Goal: Task Accomplishment & Management: Use online tool/utility

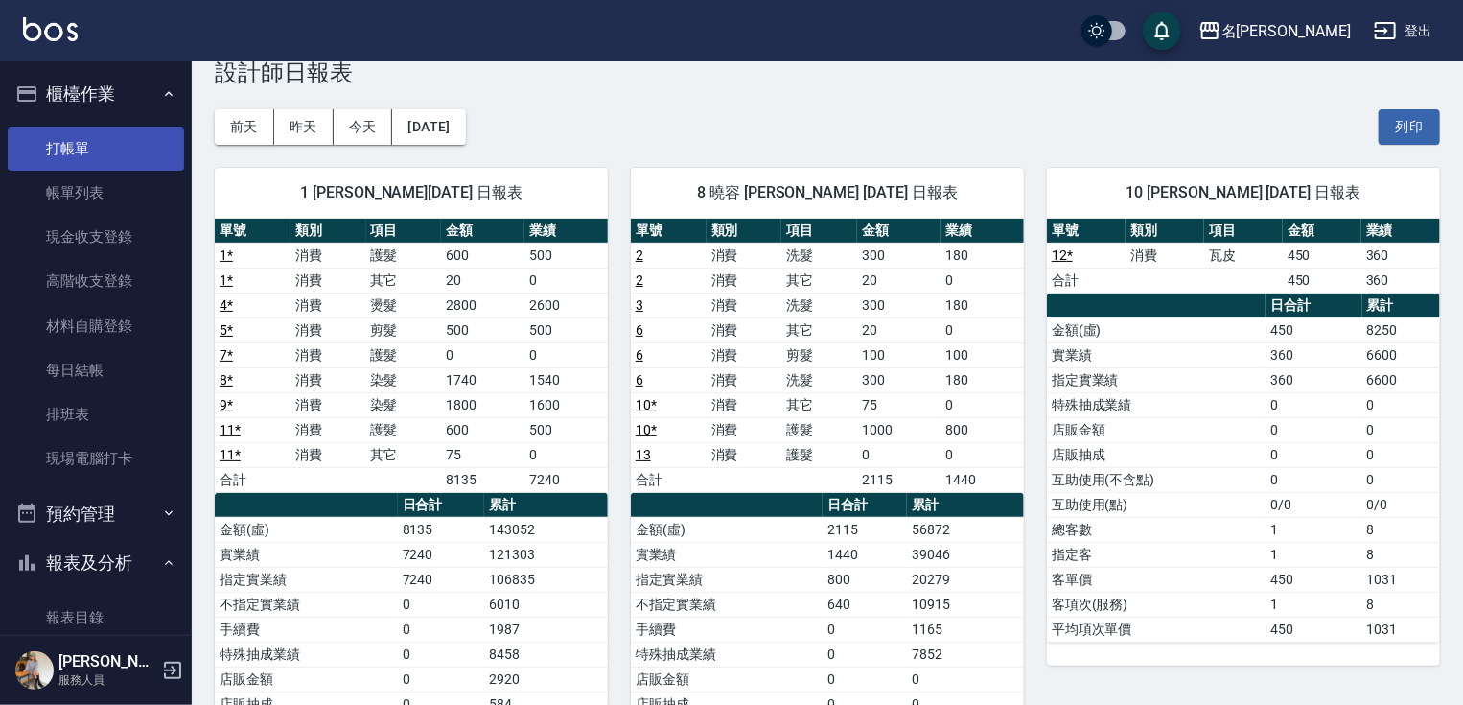
click at [109, 147] on link "打帳單" at bounding box center [96, 149] width 176 height 44
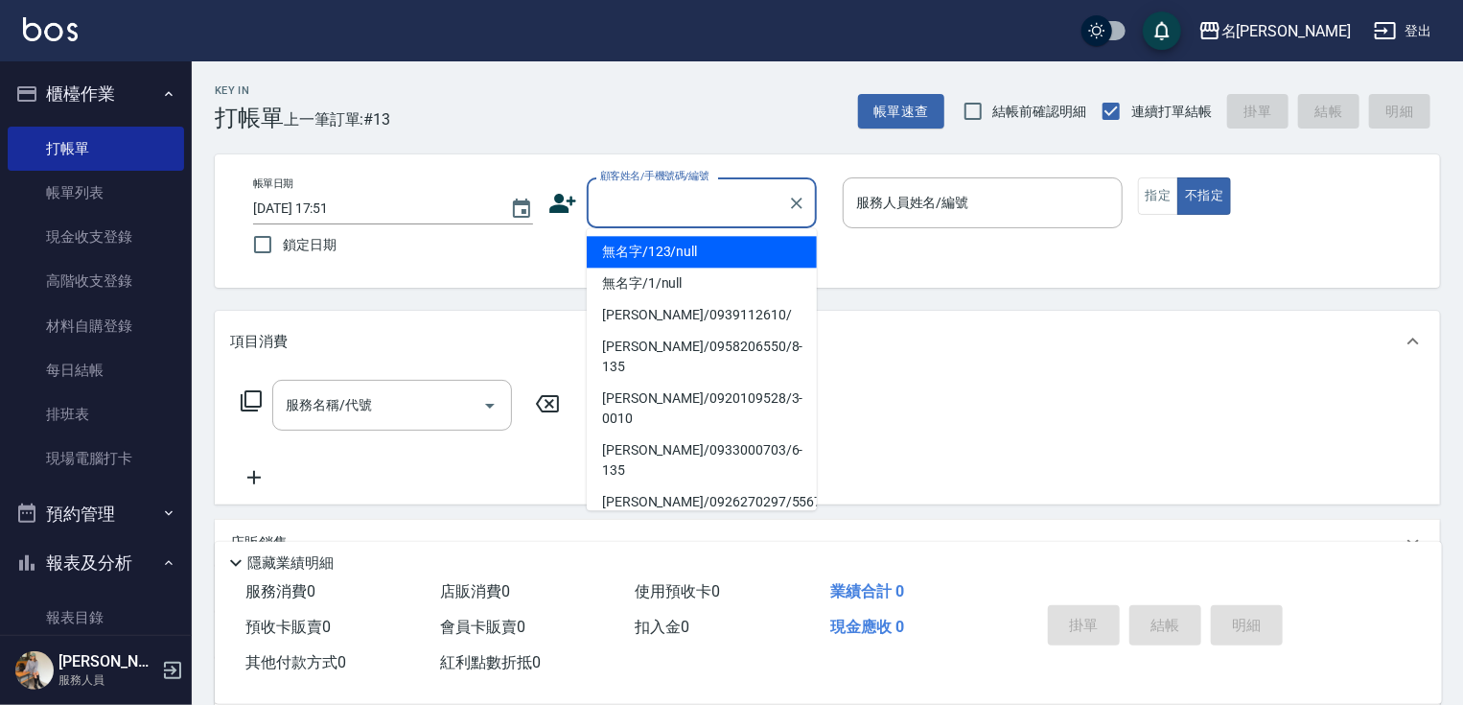
click at [661, 199] on input "顧客姓名/手機號碼/編號" at bounding box center [687, 203] width 184 height 34
click at [656, 248] on li "無名字/123/null" at bounding box center [702, 252] width 230 height 32
type input "無名字/123/null"
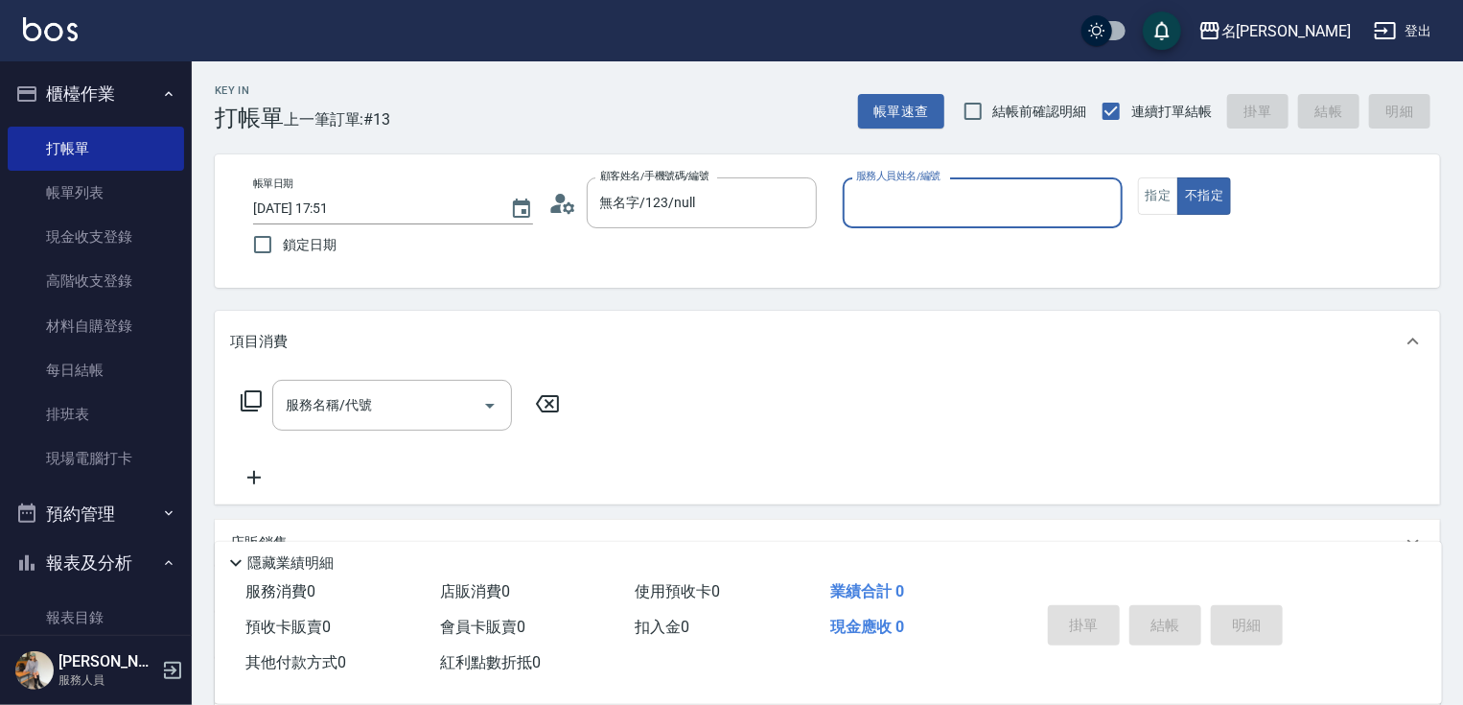
click at [874, 206] on input "服務人員姓名/編號" at bounding box center [982, 203] width 263 height 34
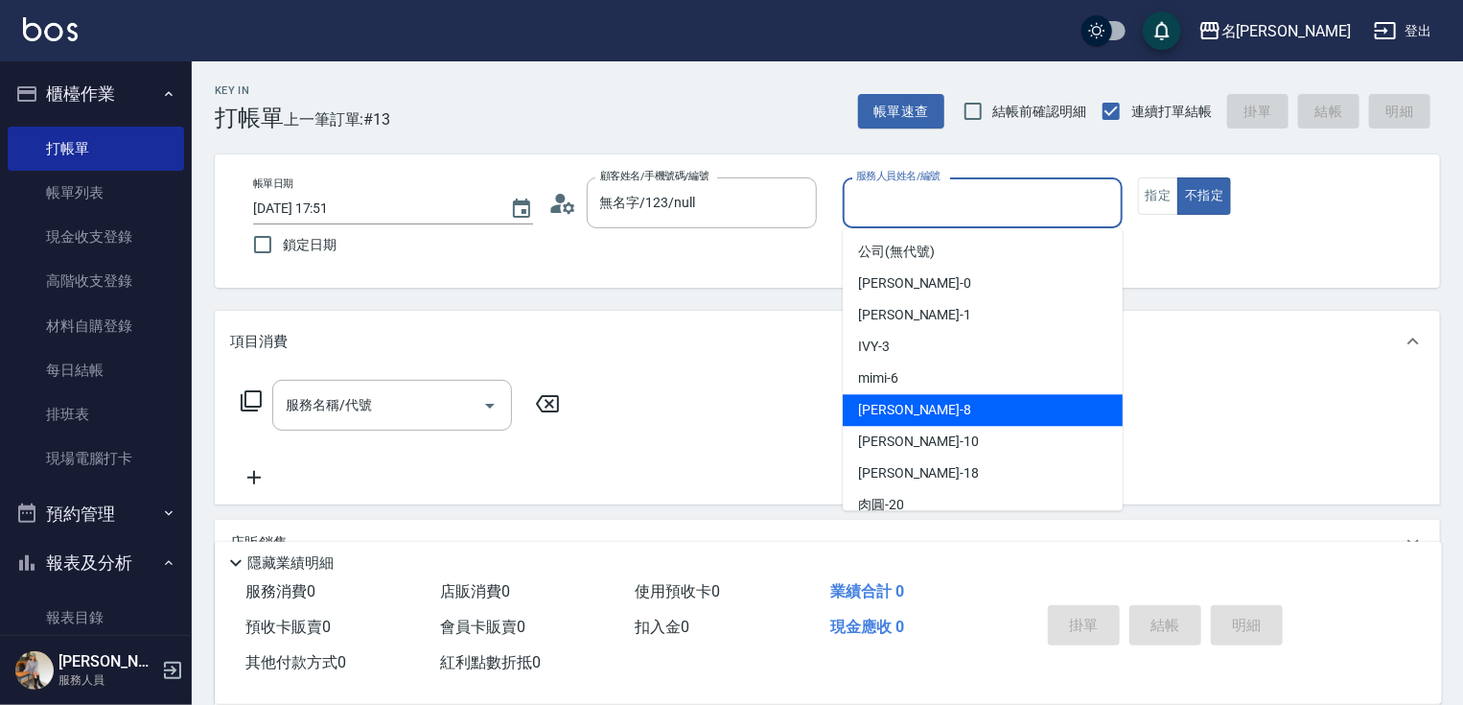
click at [922, 401] on div "曉容 -8" at bounding box center [983, 410] width 280 height 32
type input "曉容-8"
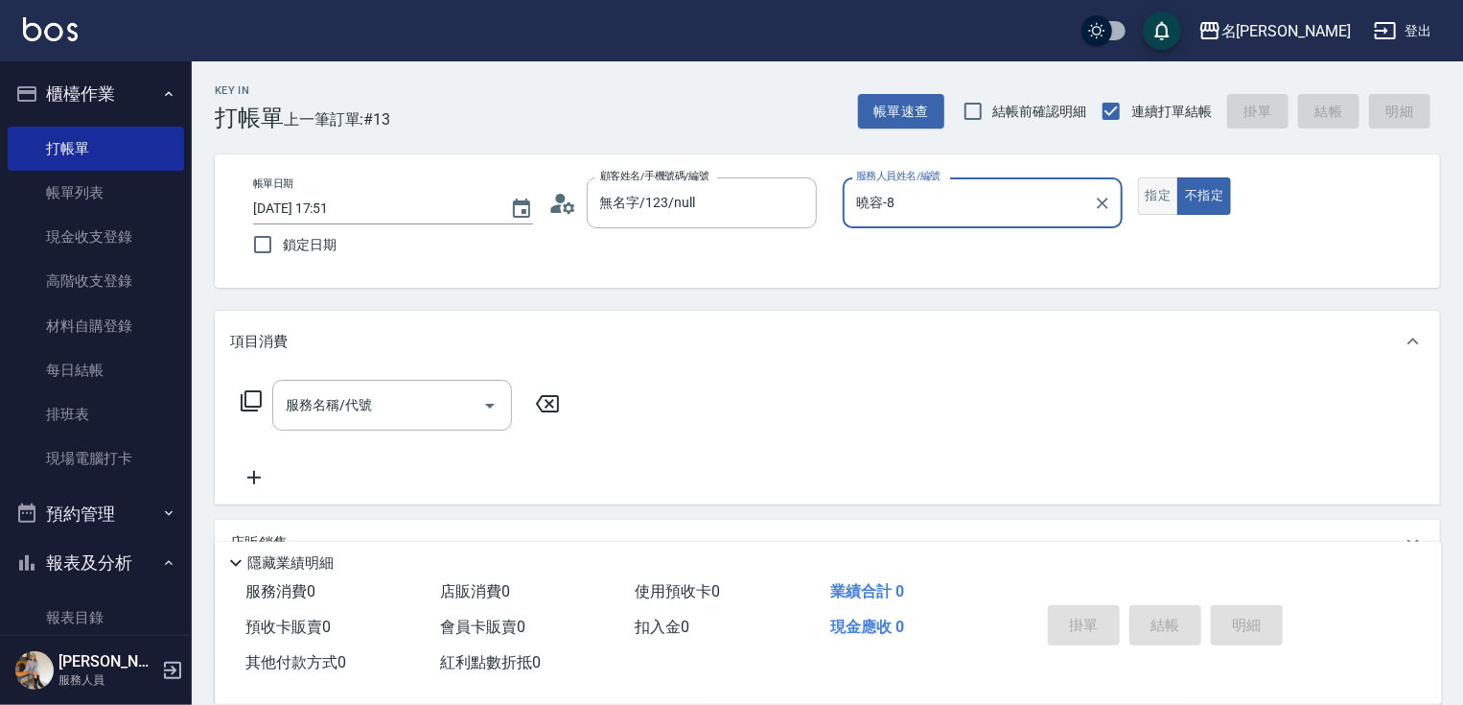
click at [1156, 194] on button "指定" at bounding box center [1158, 195] width 41 height 37
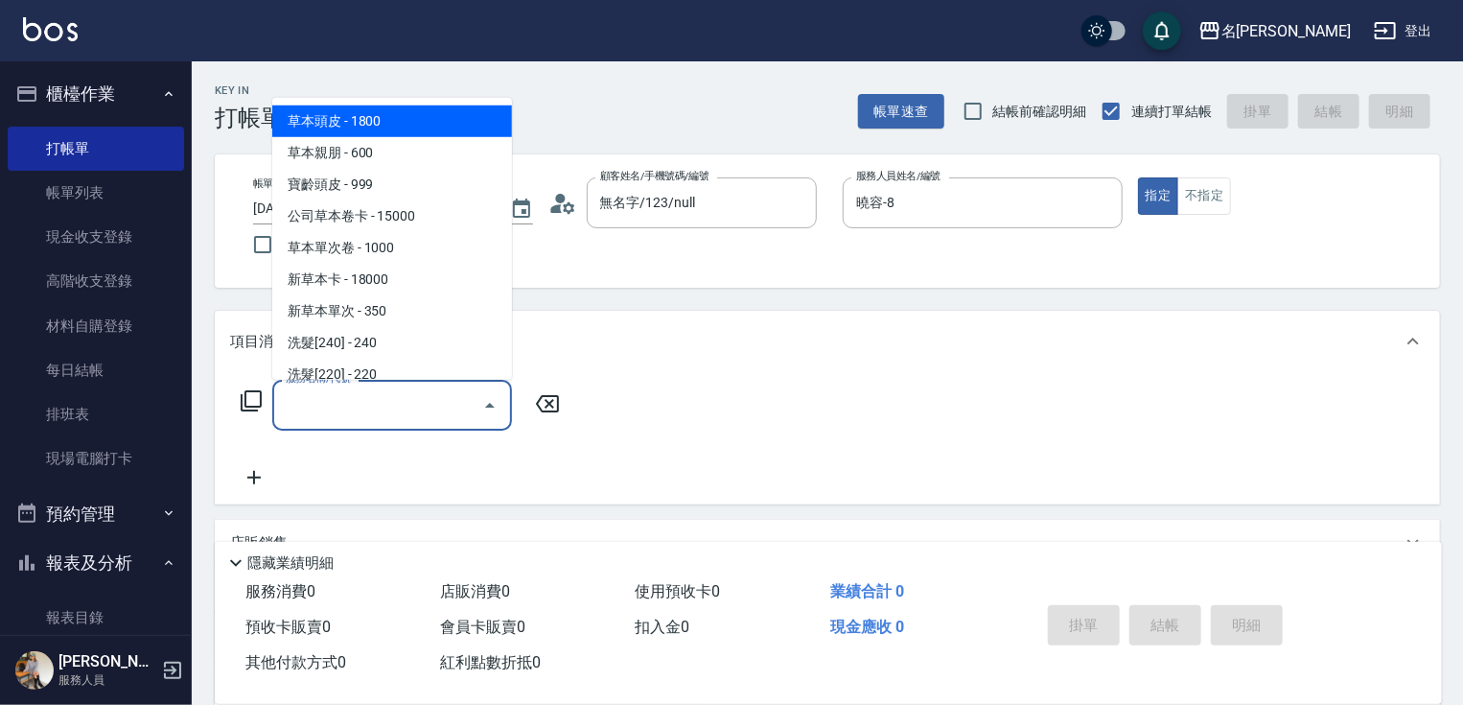
click at [338, 408] on input "服務名稱/代號" at bounding box center [378, 405] width 194 height 34
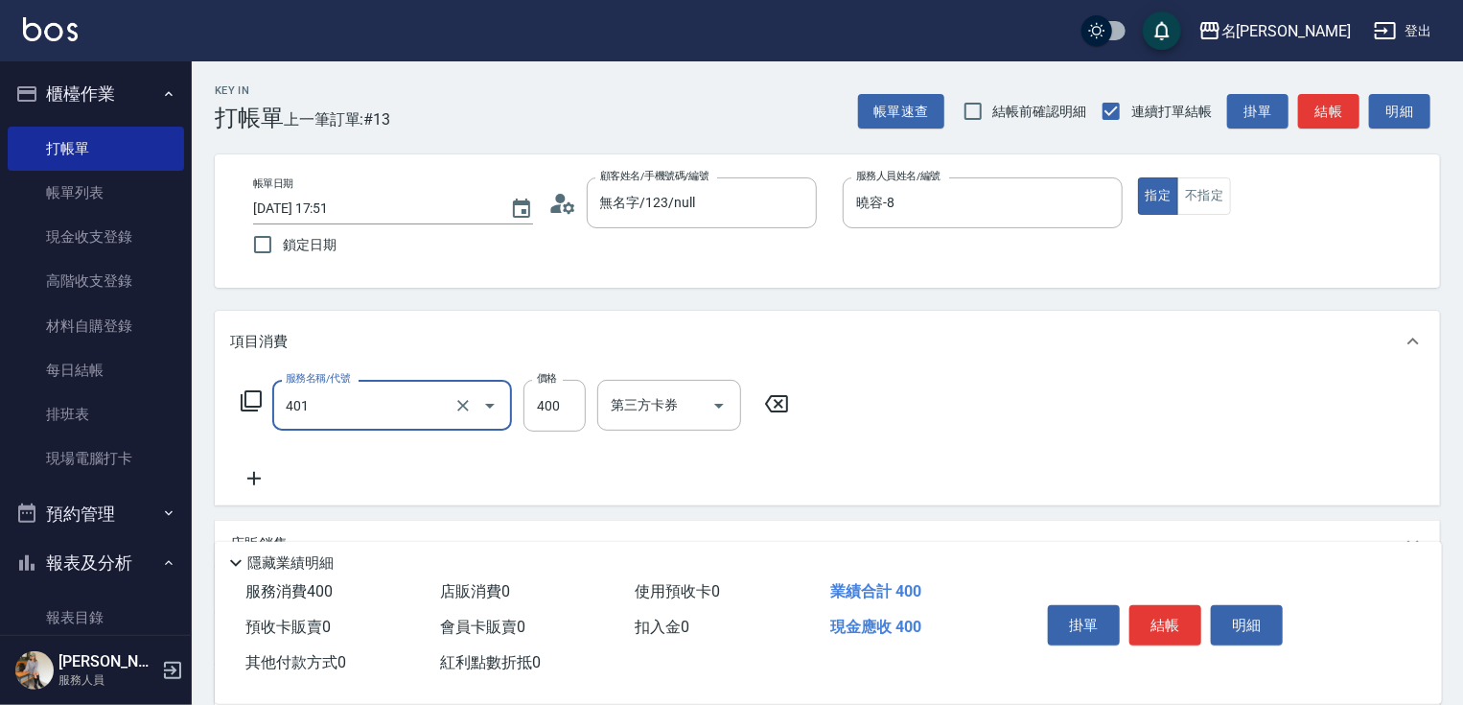
type input "剪髮(400)(401)"
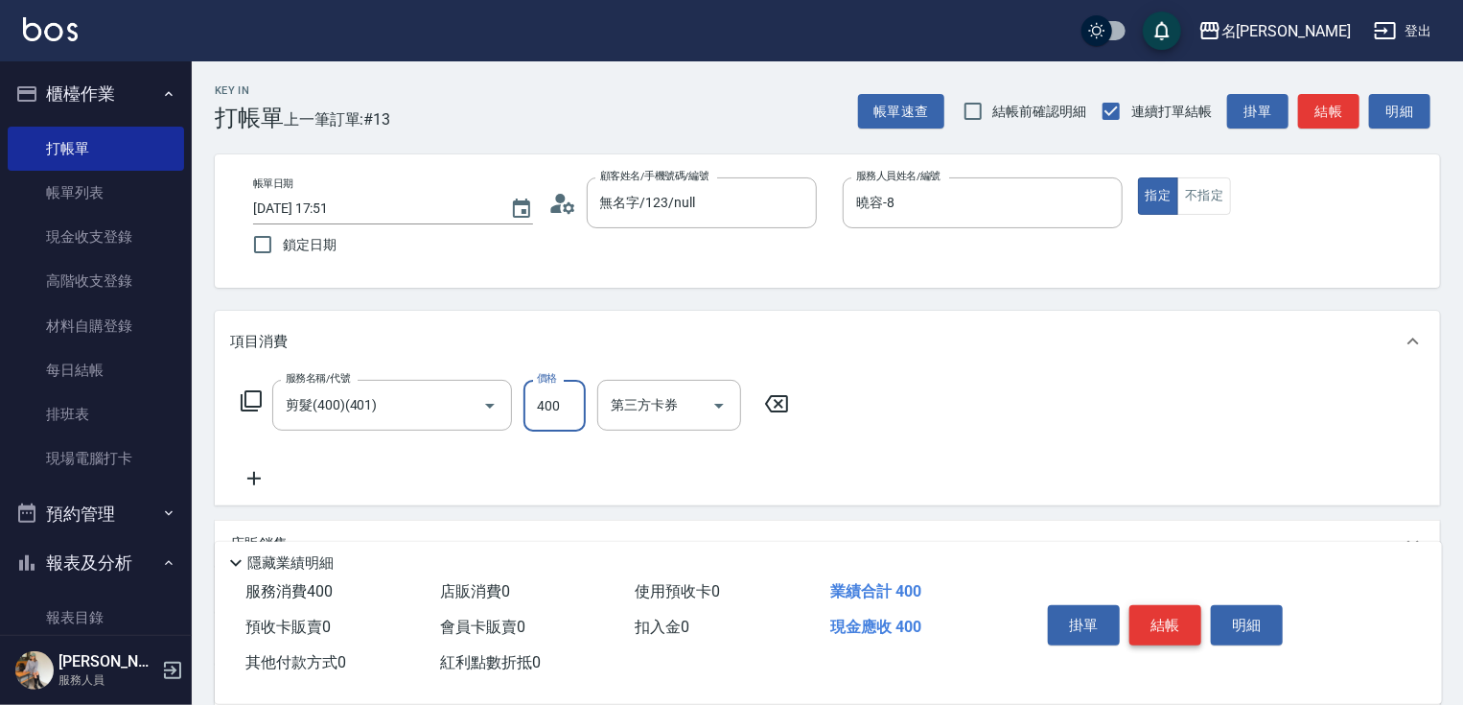
click at [1166, 625] on button "結帳" at bounding box center [1166, 625] width 72 height 40
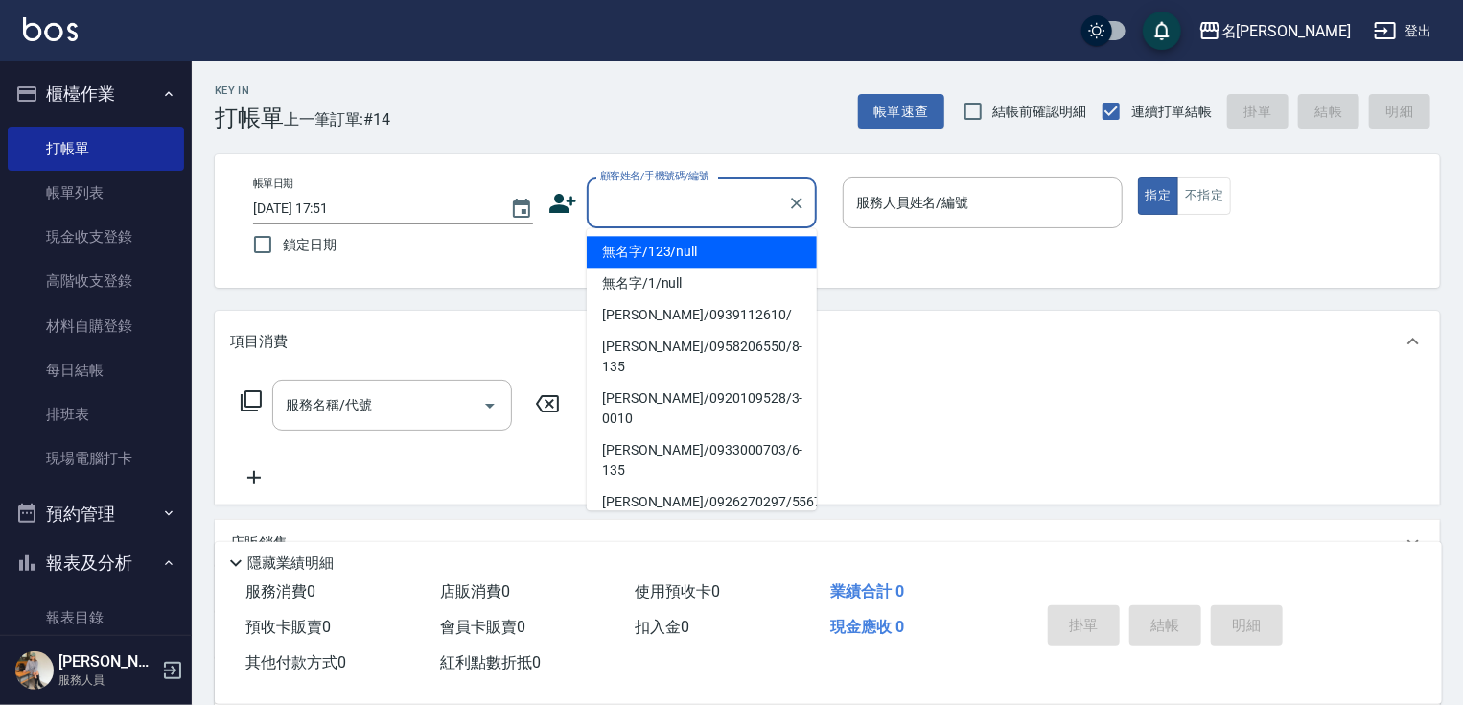
click at [694, 211] on input "顧客姓名/手機號碼/編號" at bounding box center [687, 203] width 184 height 34
click at [637, 253] on li "無名字/123/null" at bounding box center [702, 252] width 230 height 32
type input "無名字/123/null"
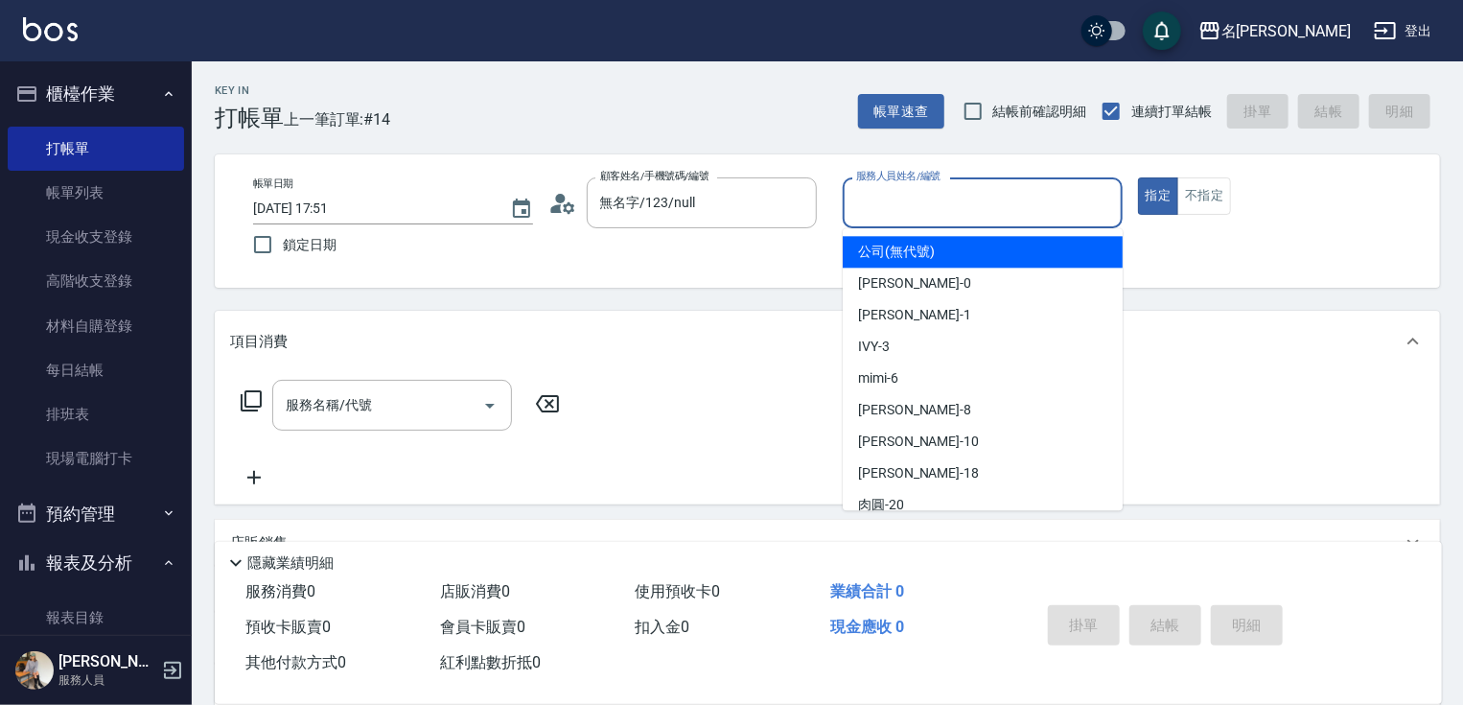
click at [898, 208] on input "服務人員姓名/編號" at bounding box center [982, 203] width 263 height 34
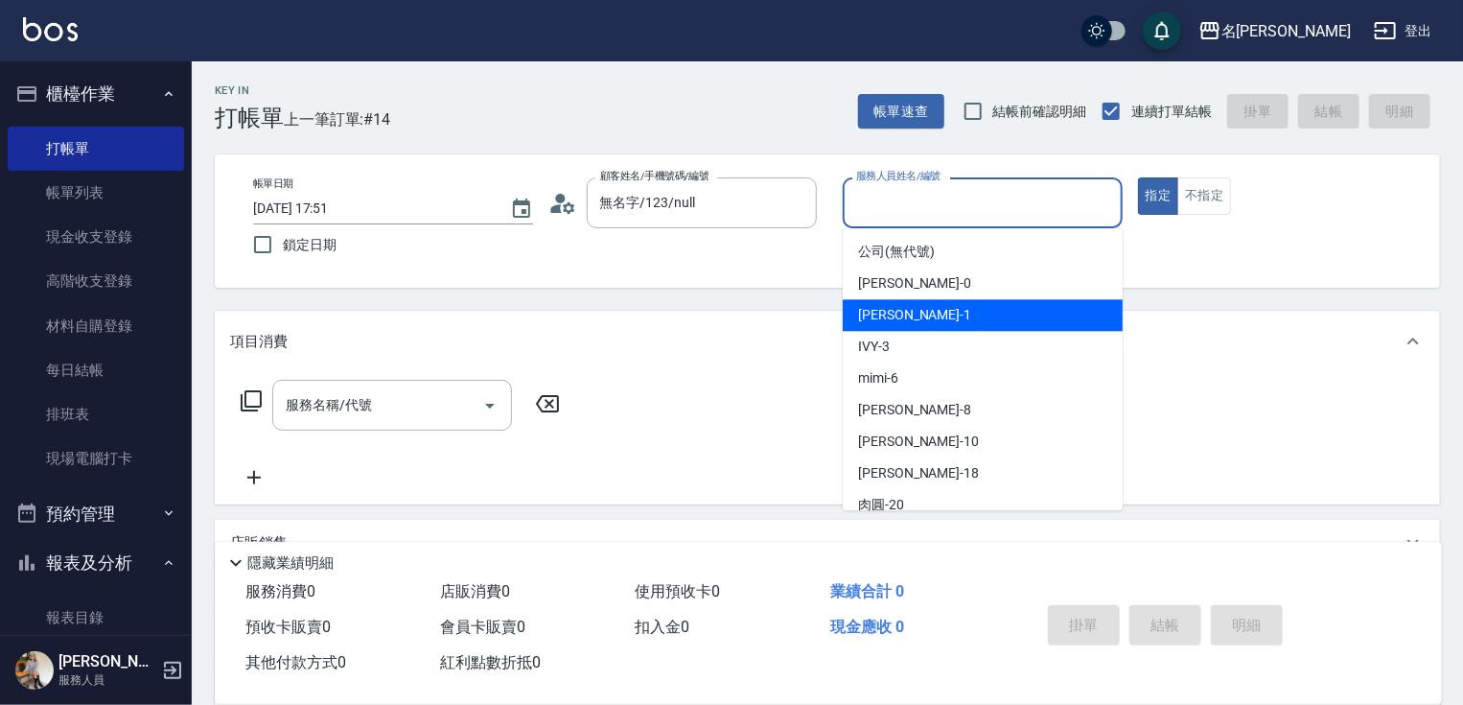
click at [922, 315] on div "[PERSON_NAME] -1" at bounding box center [983, 315] width 280 height 32
type input "[PERSON_NAME]-1"
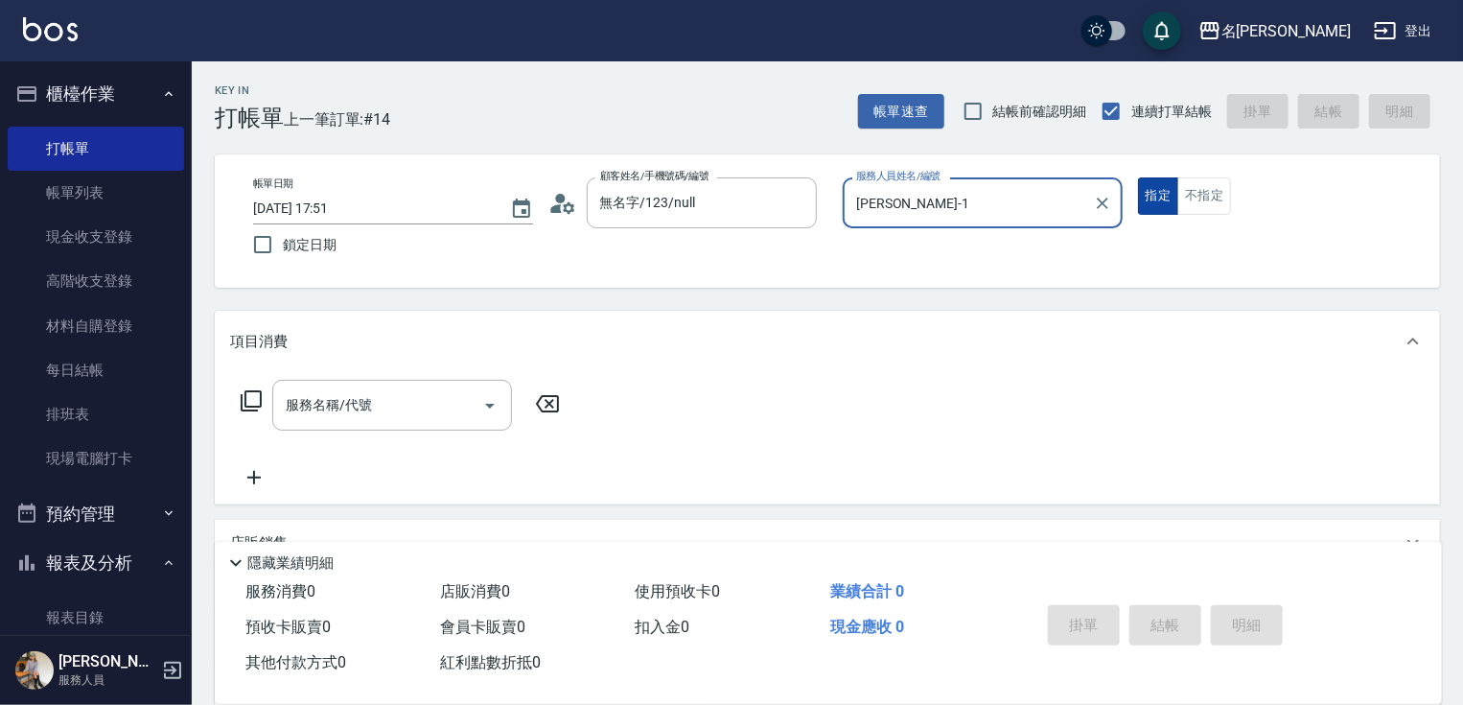
click at [1151, 198] on button "指定" at bounding box center [1158, 195] width 41 height 37
click at [418, 413] on input "服務名稱/代號" at bounding box center [378, 405] width 194 height 34
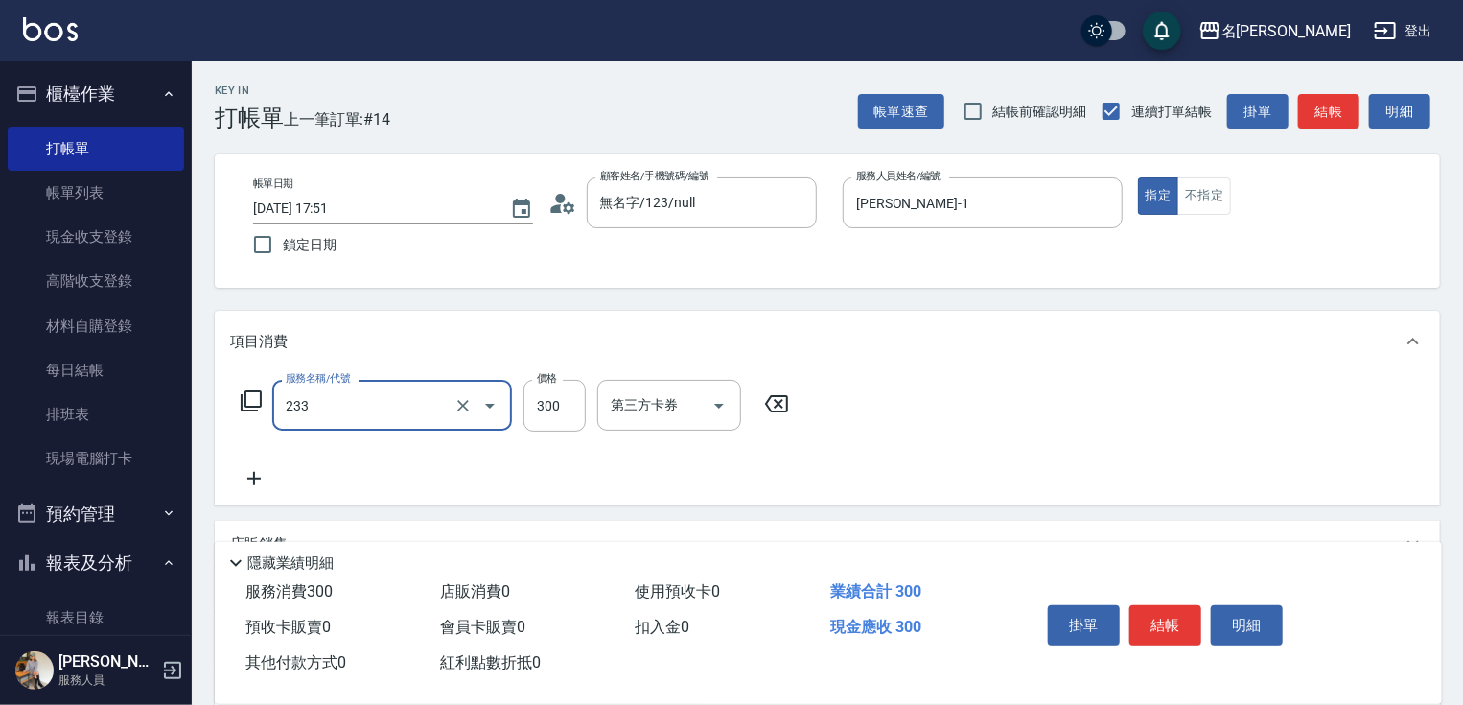
type input "洗髮300(233)"
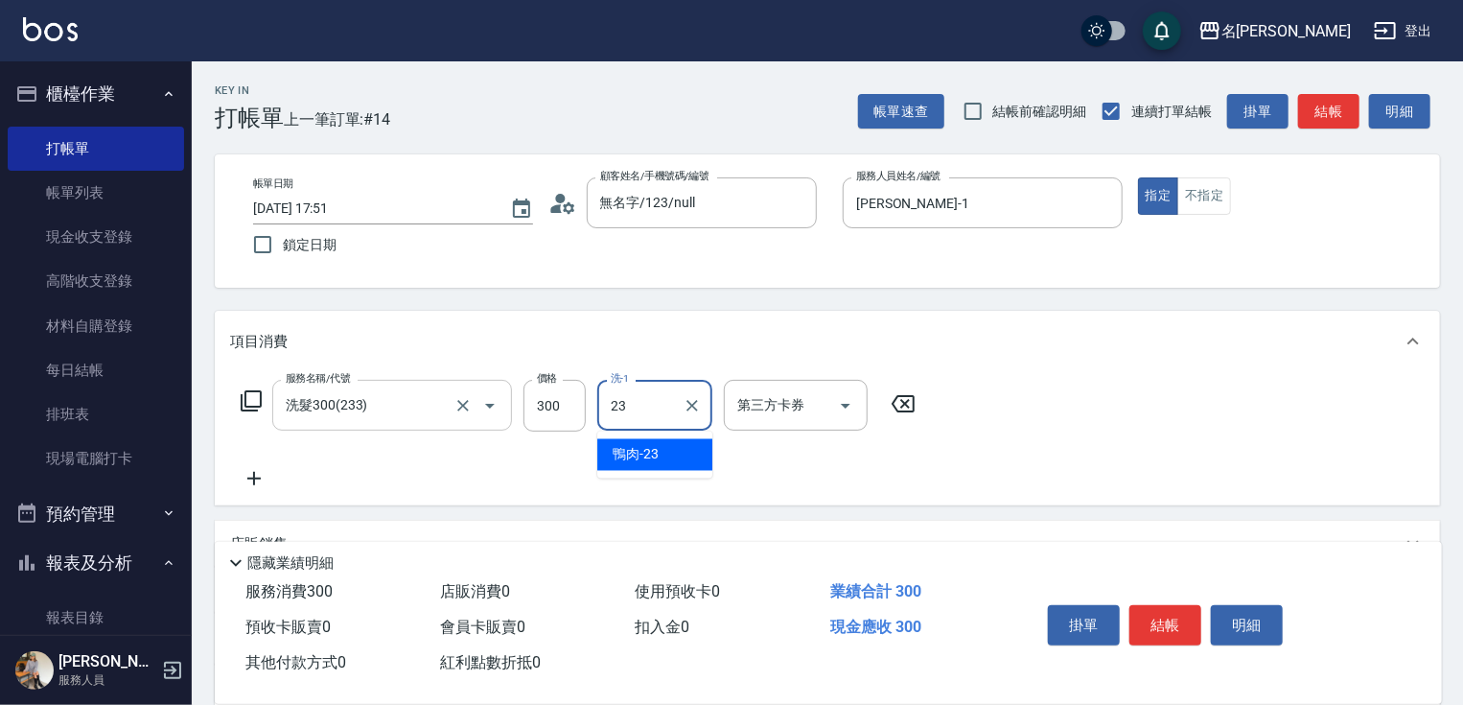
type input "鴨肉-23"
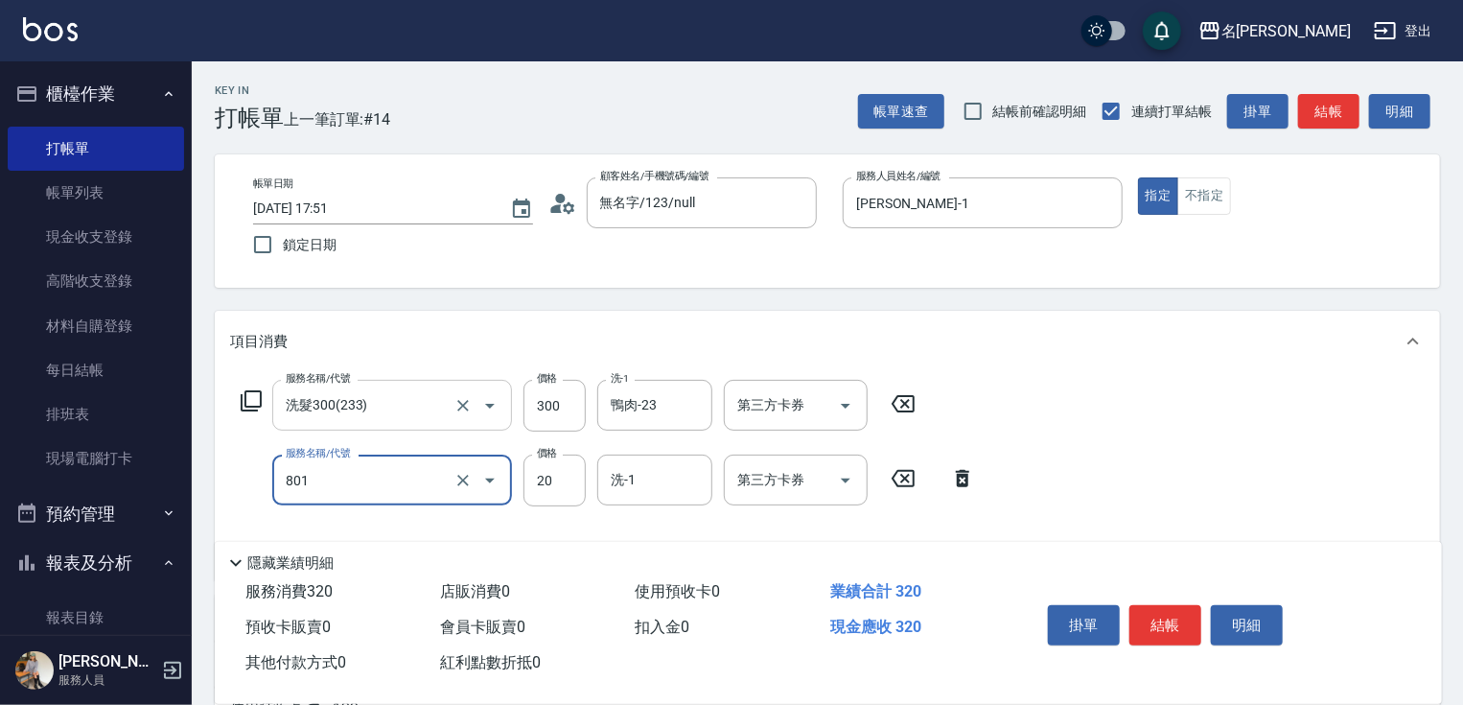
type input "潤絲20(801)"
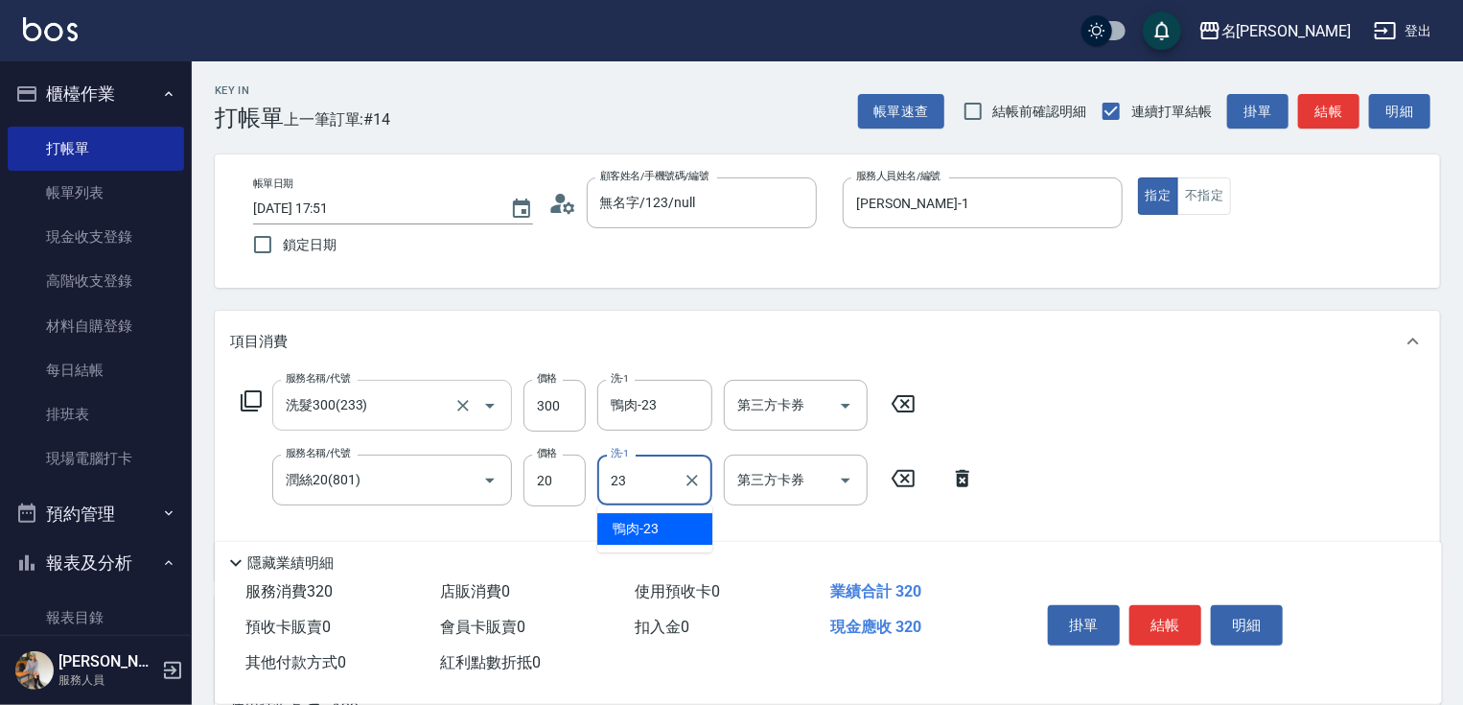
type input "鴨肉-23"
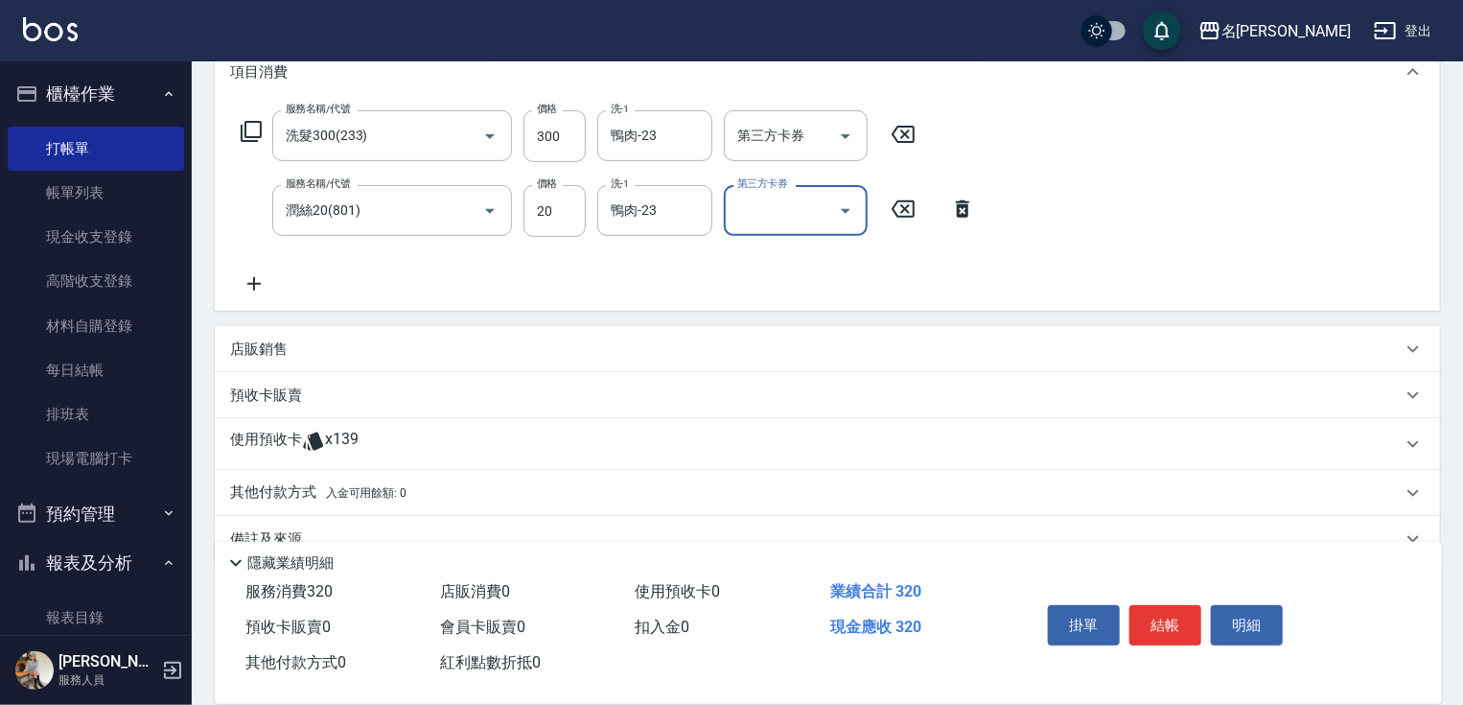
scroll to position [308, 0]
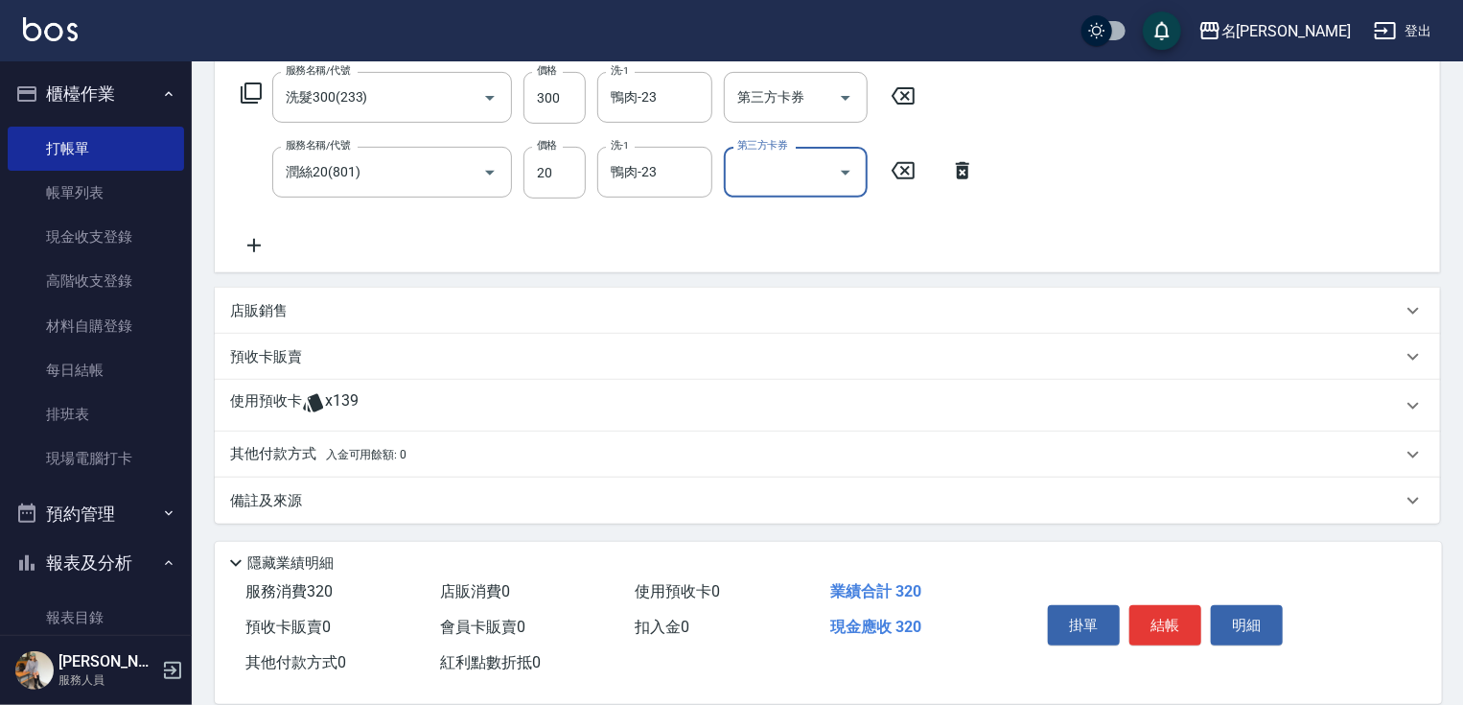
click at [298, 449] on p "其他付款方式 入金可用餘額: 0" at bounding box center [318, 454] width 176 height 21
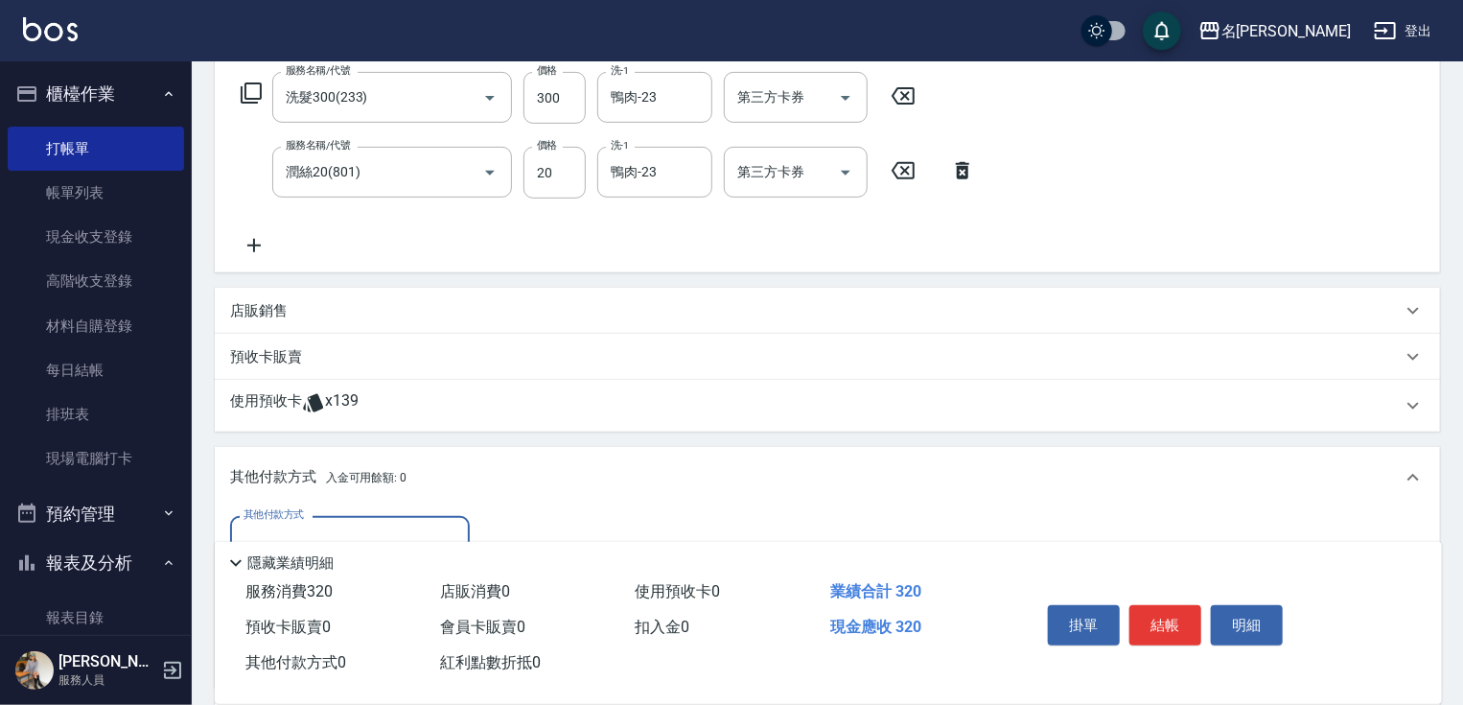
scroll to position [0, 0]
click at [349, 529] on input "其他付款方式" at bounding box center [350, 542] width 222 height 34
click at [323, 621] on span "信用卡" at bounding box center [350, 622] width 240 height 32
type input "信用卡"
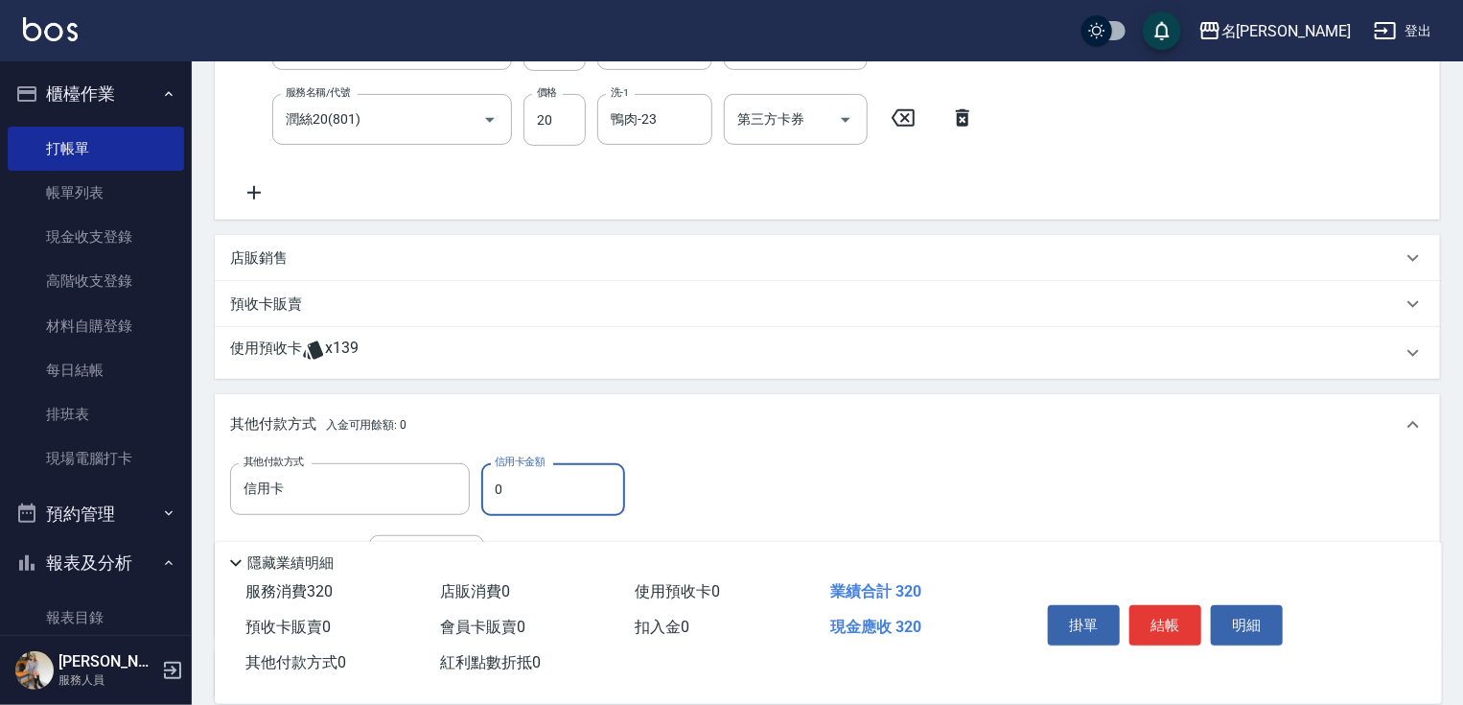
scroll to position [414, 0]
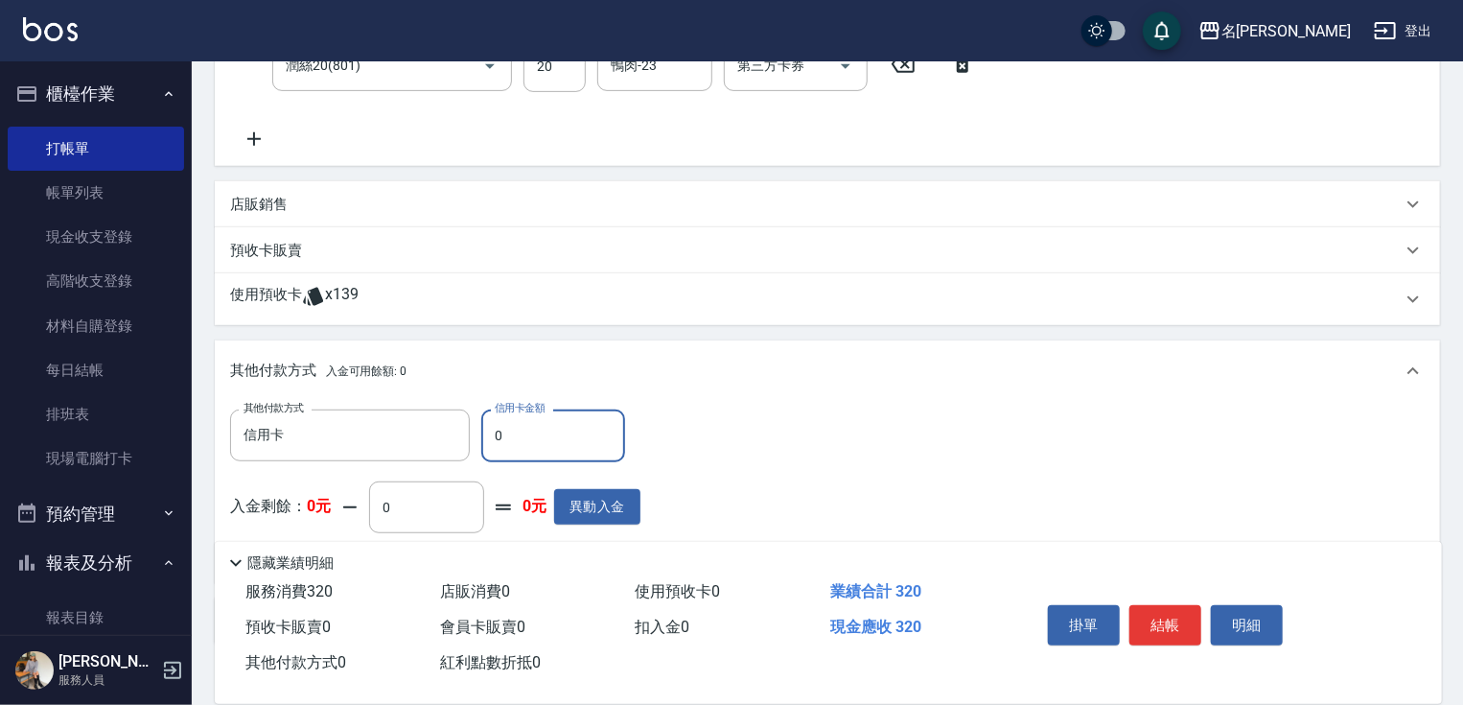
click at [487, 436] on input "0" at bounding box center [553, 435] width 144 height 52
type input "320"
click at [1163, 620] on button "結帳" at bounding box center [1166, 625] width 72 height 40
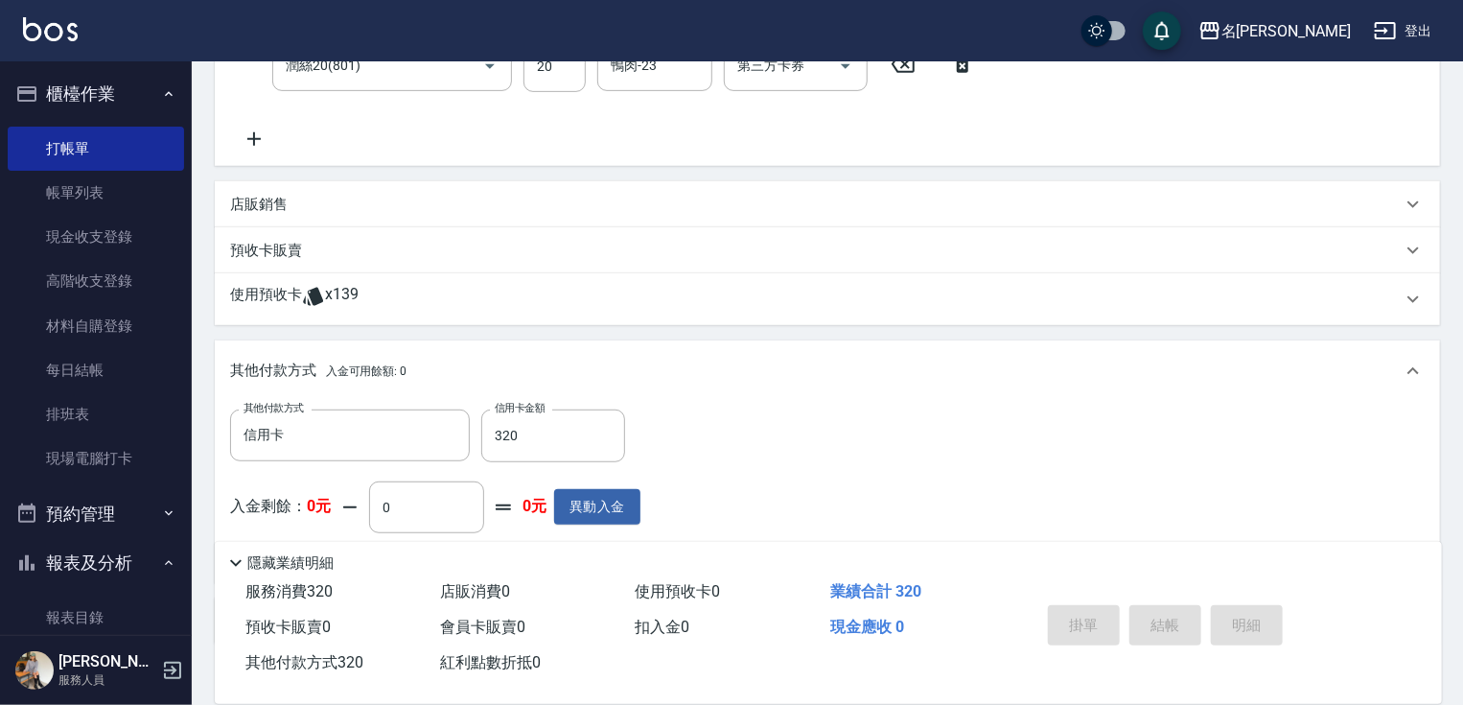
type input "[DATE] 17:52"
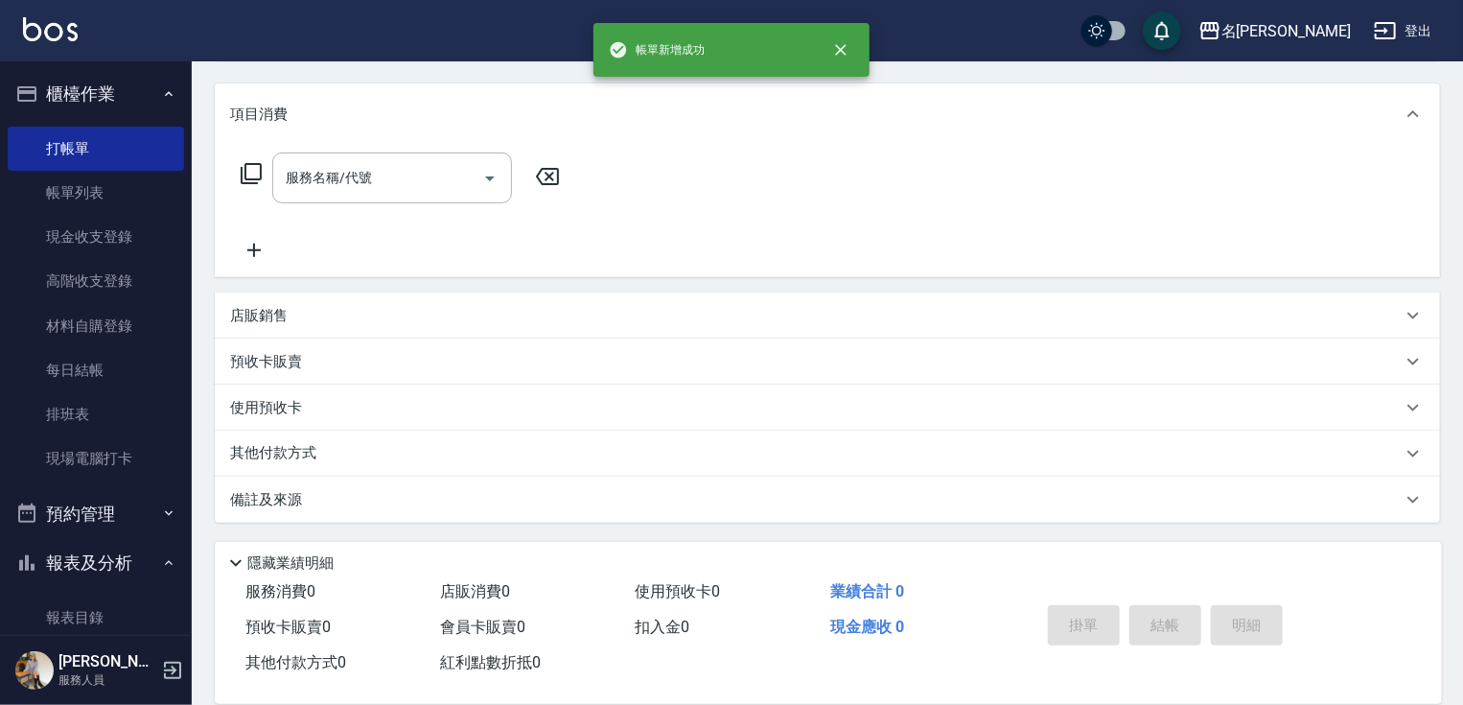
scroll to position [0, 0]
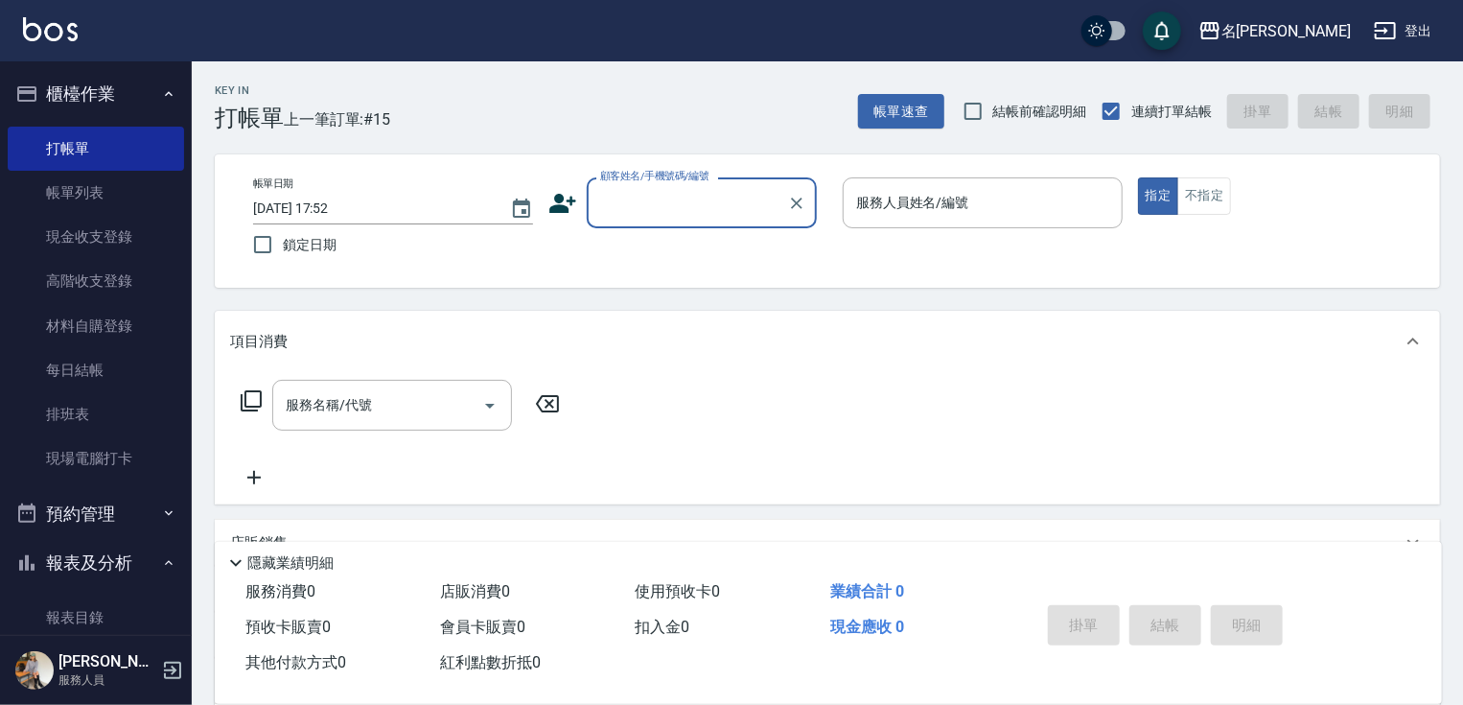
click at [737, 197] on input "顧客姓名/手機號碼/編號" at bounding box center [687, 203] width 184 height 34
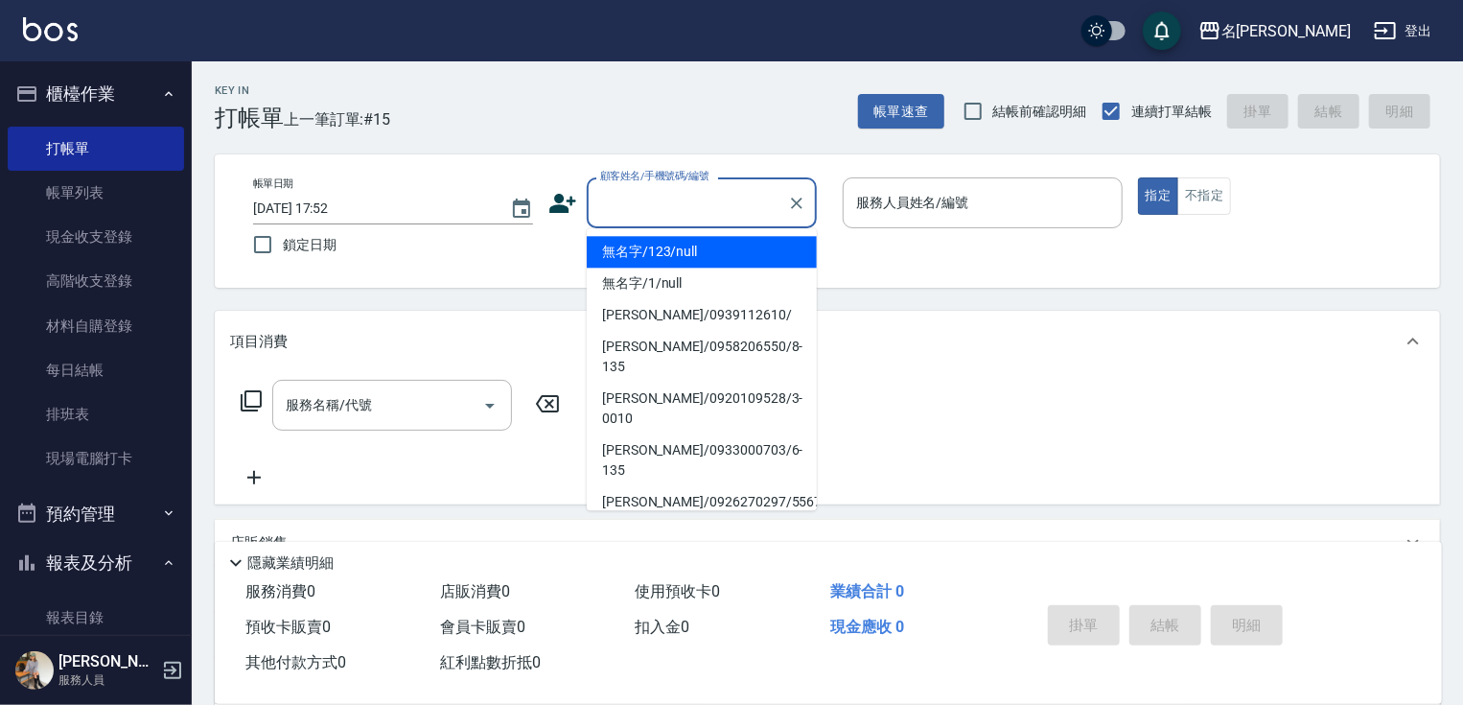
click at [735, 249] on li "無名字/123/null" at bounding box center [702, 252] width 230 height 32
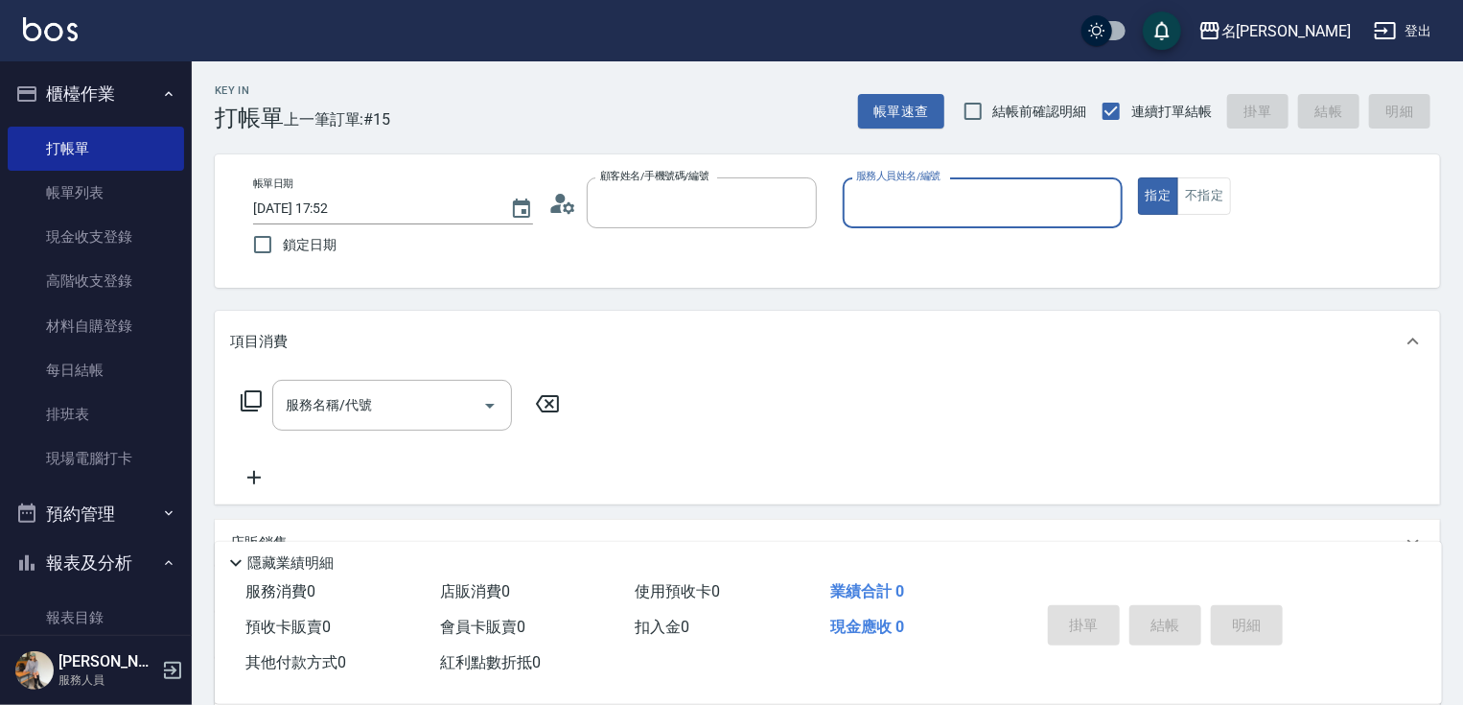
type input "無名字/123/null"
click at [901, 211] on input "服務人員姓名/編號" at bounding box center [982, 203] width 263 height 34
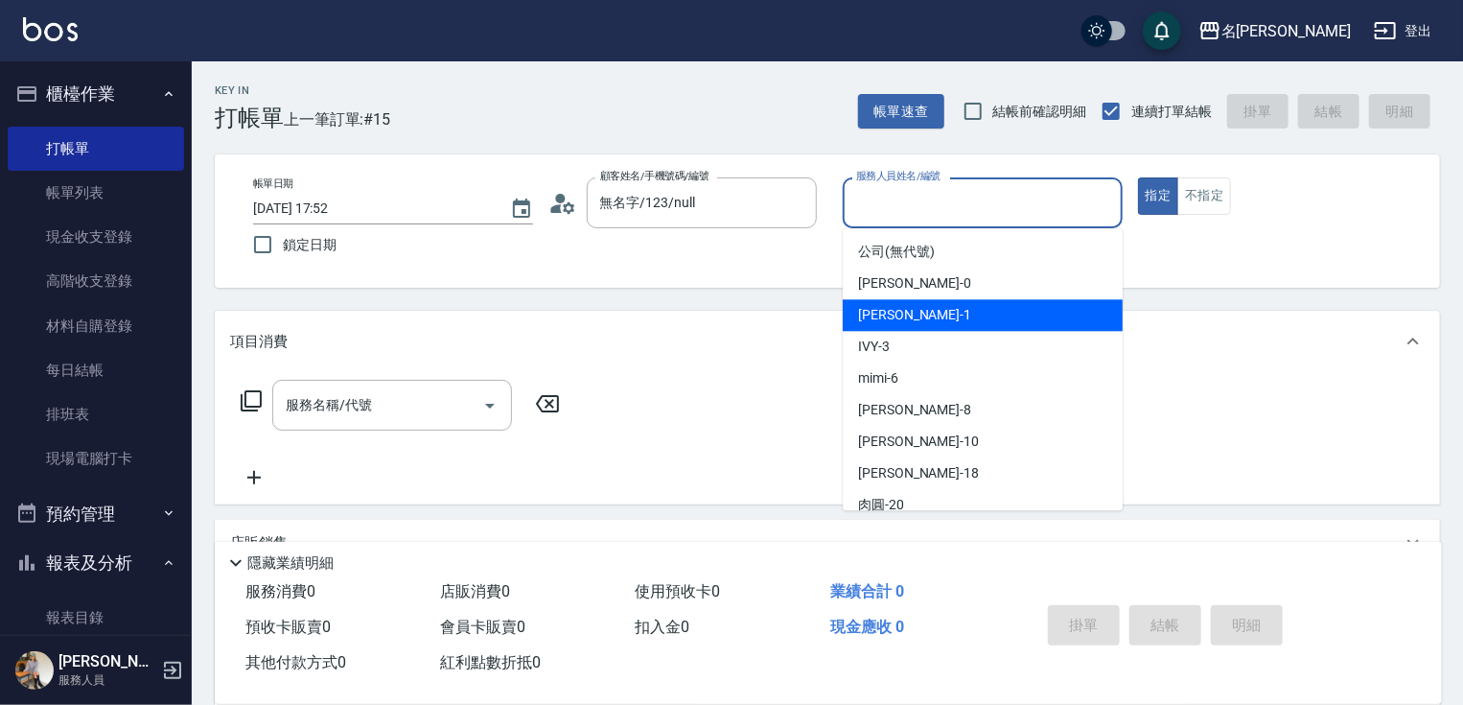
click at [913, 322] on div "[PERSON_NAME] -1" at bounding box center [983, 315] width 280 height 32
type input "[PERSON_NAME]-1"
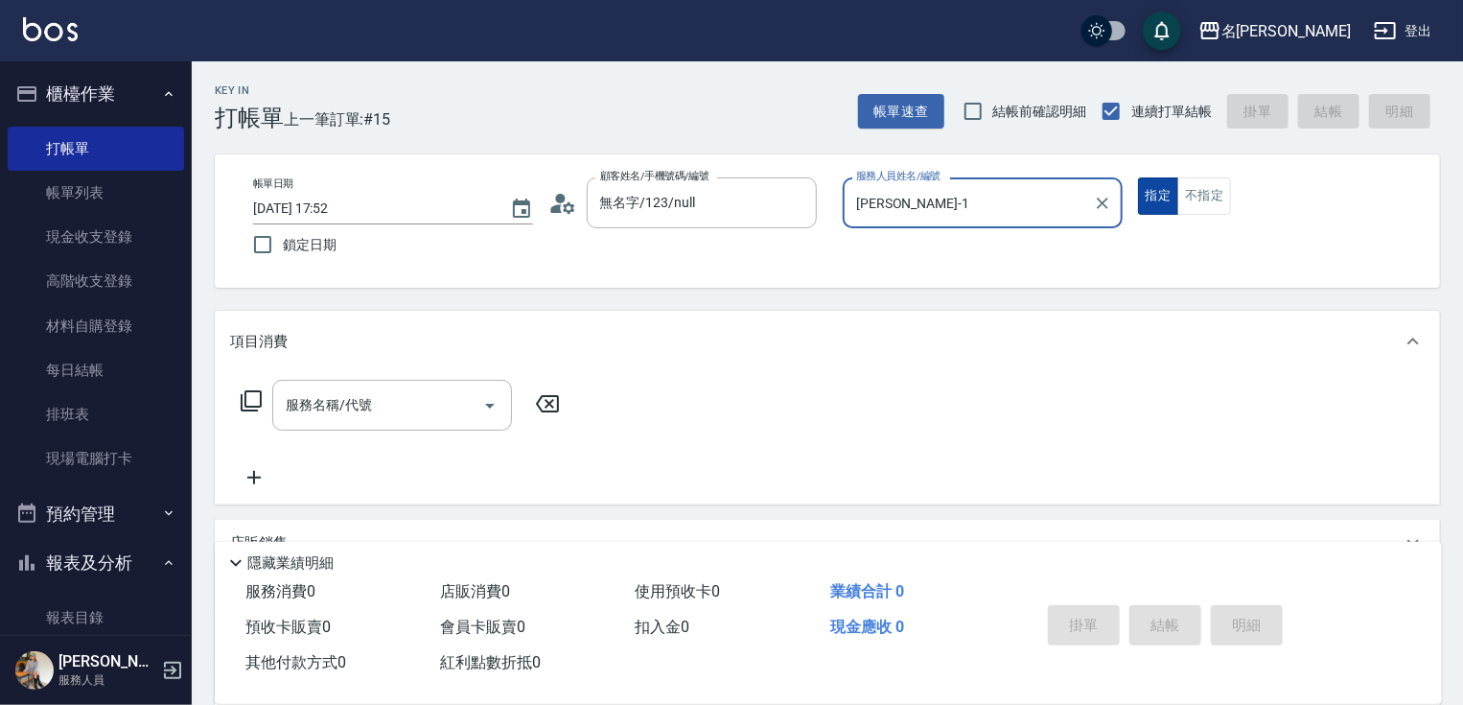
click at [1154, 193] on button "指定" at bounding box center [1158, 195] width 41 height 37
click at [437, 412] on input "服務名稱/代號" at bounding box center [378, 405] width 194 height 34
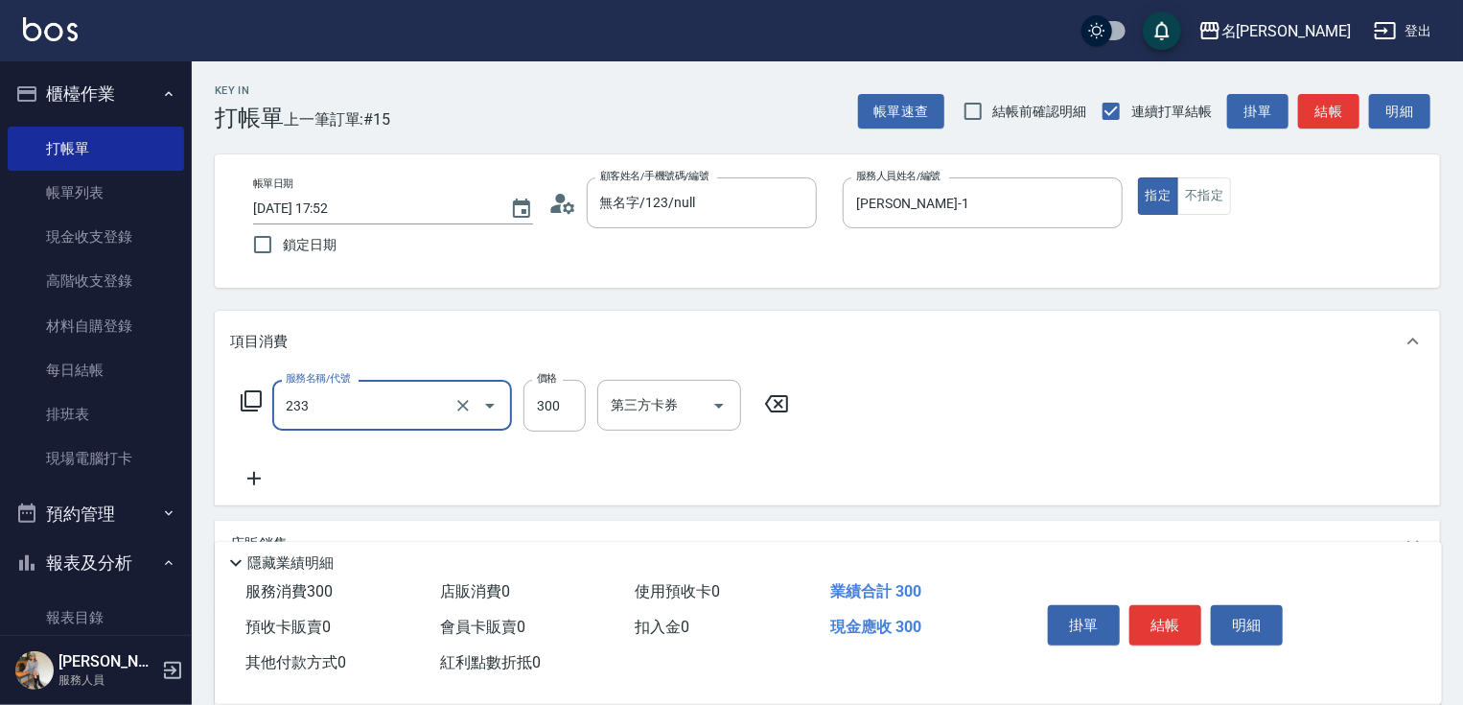
type input "洗髮300(233)"
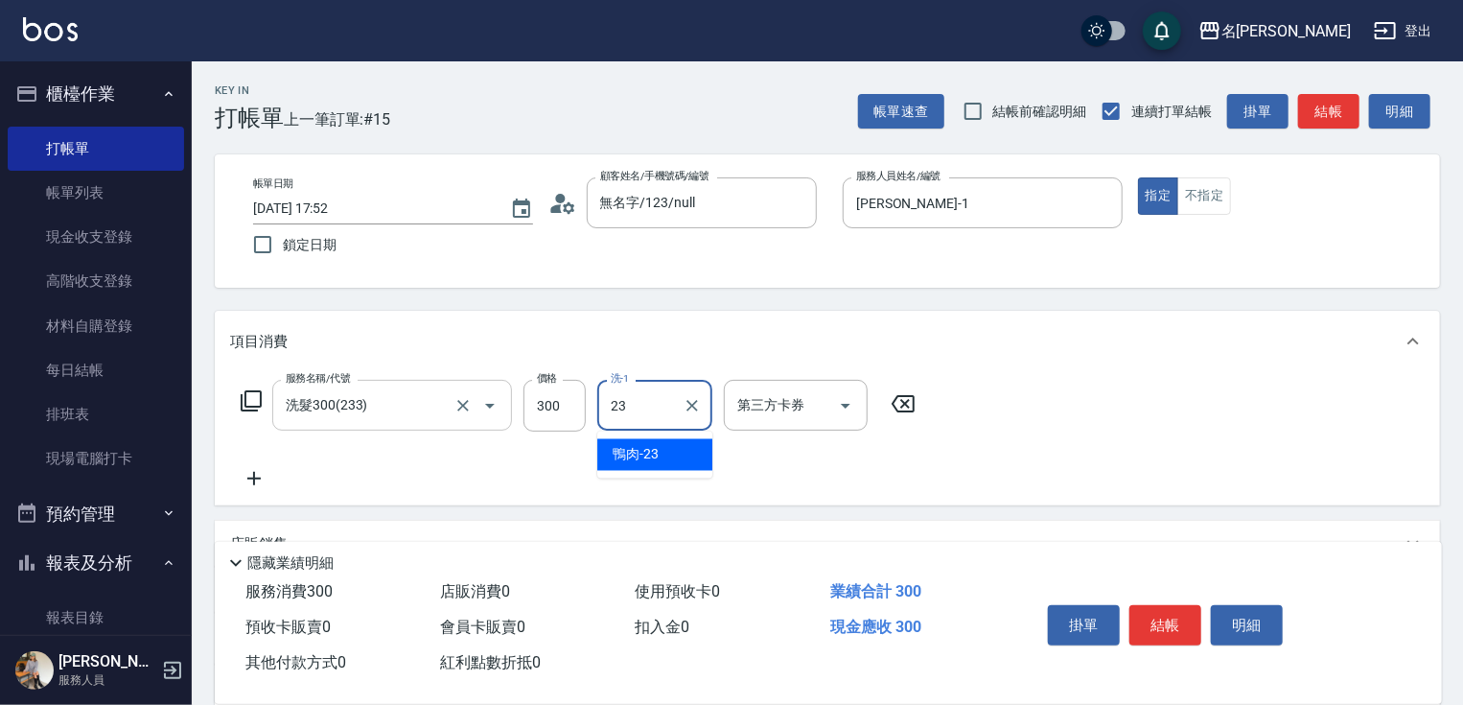
type input "鴨肉-23"
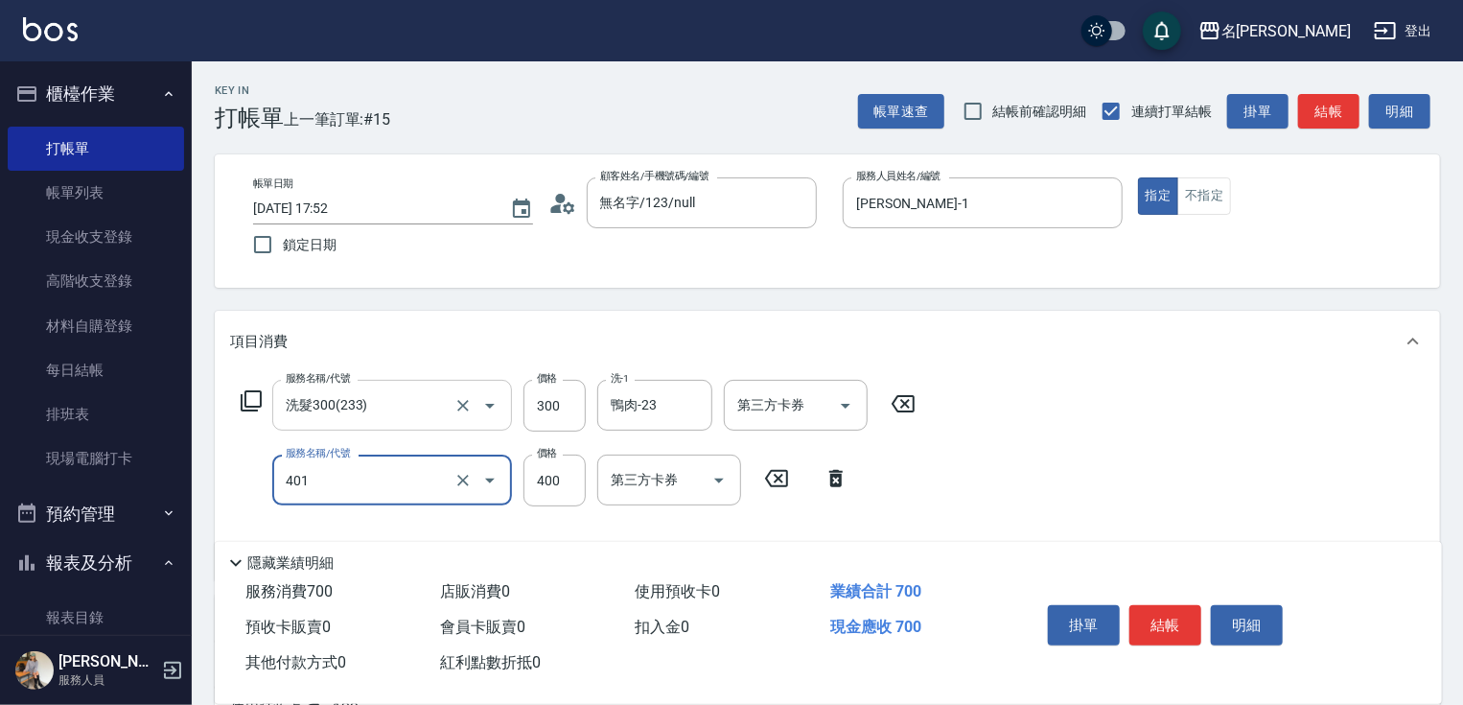
type input "剪髮(400)(401)"
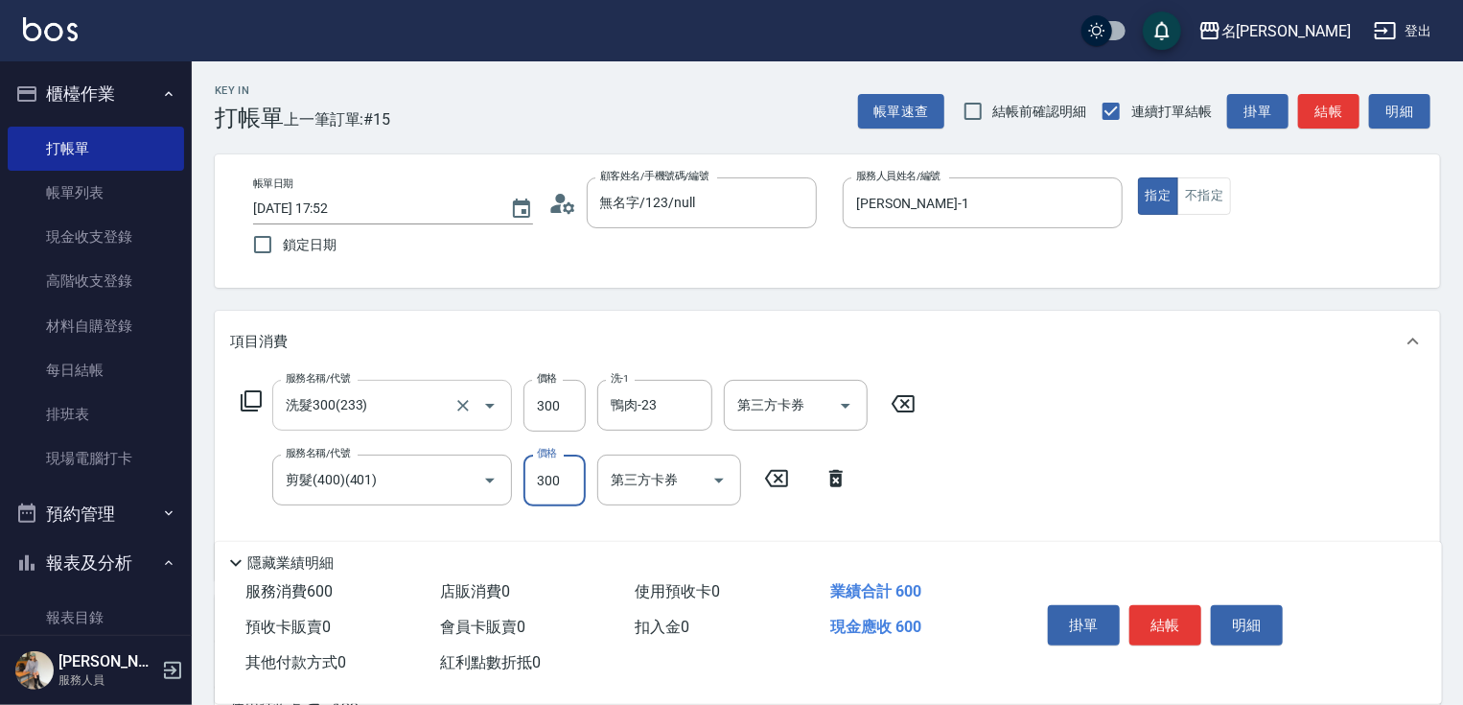
type input "300"
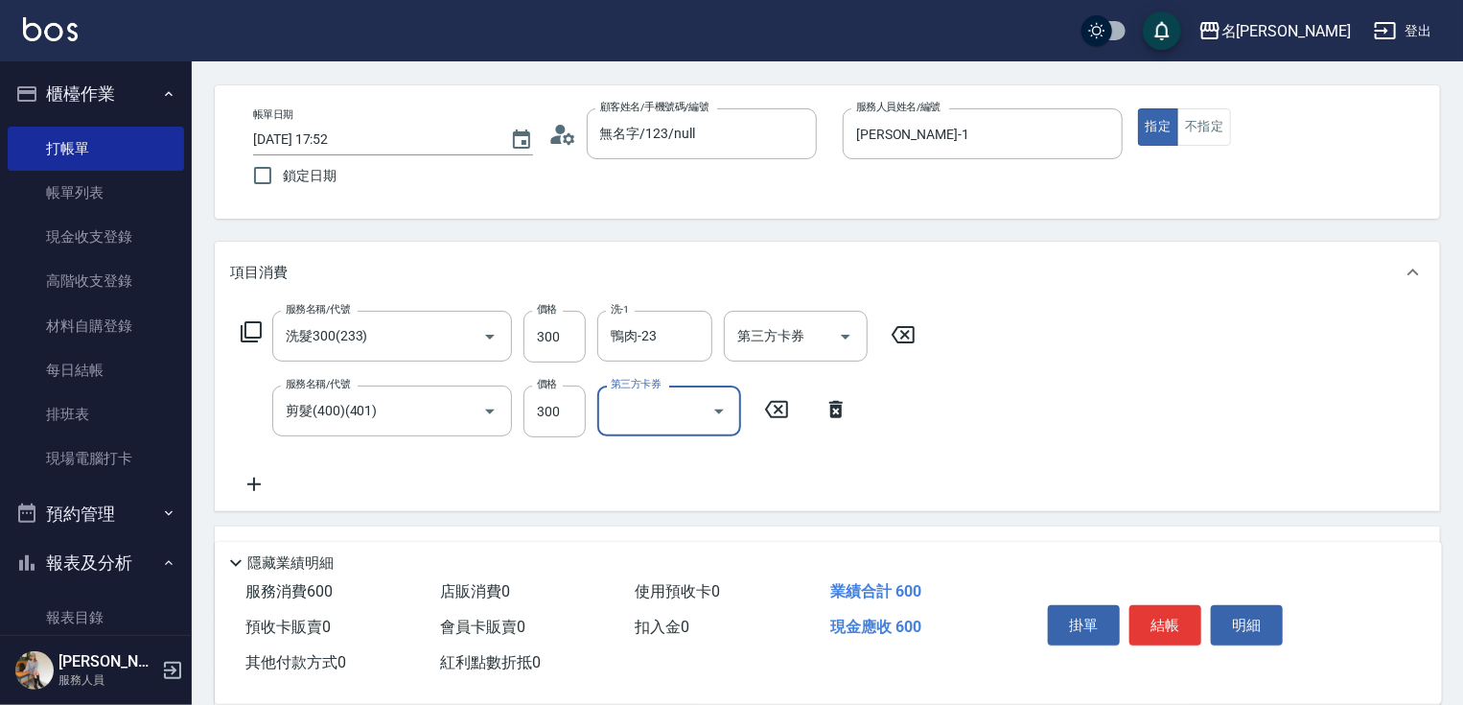
scroll to position [266, 0]
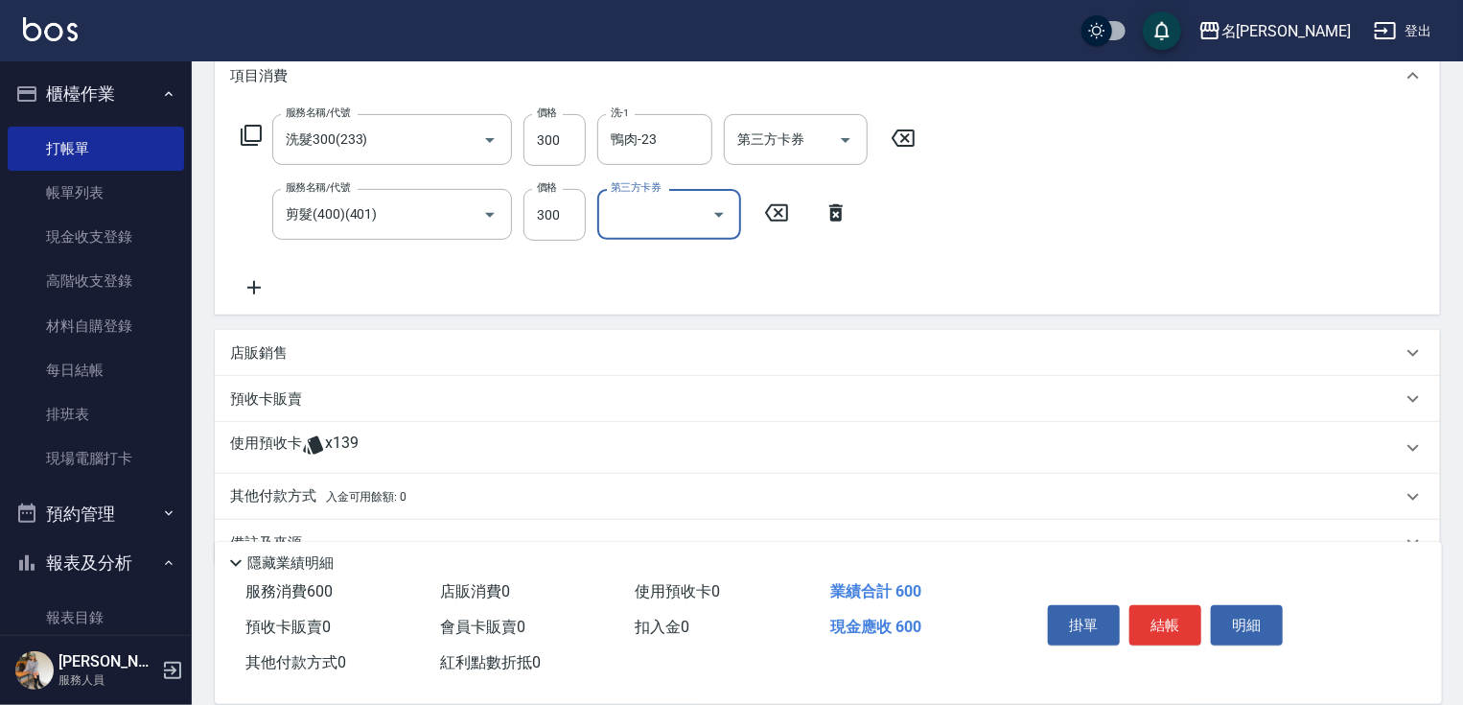
click at [280, 492] on p "其他付款方式 入金可用餘額: 0" at bounding box center [318, 496] width 176 height 21
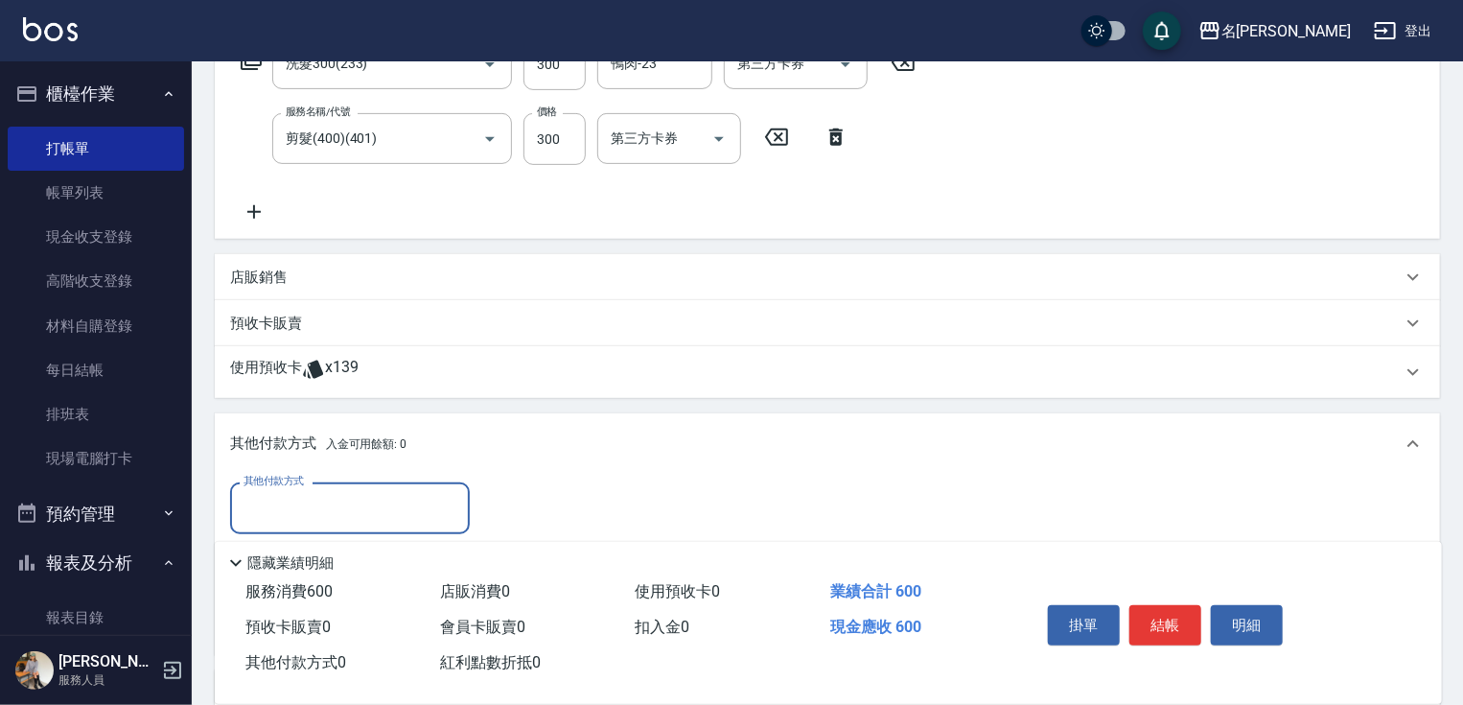
scroll to position [410, 0]
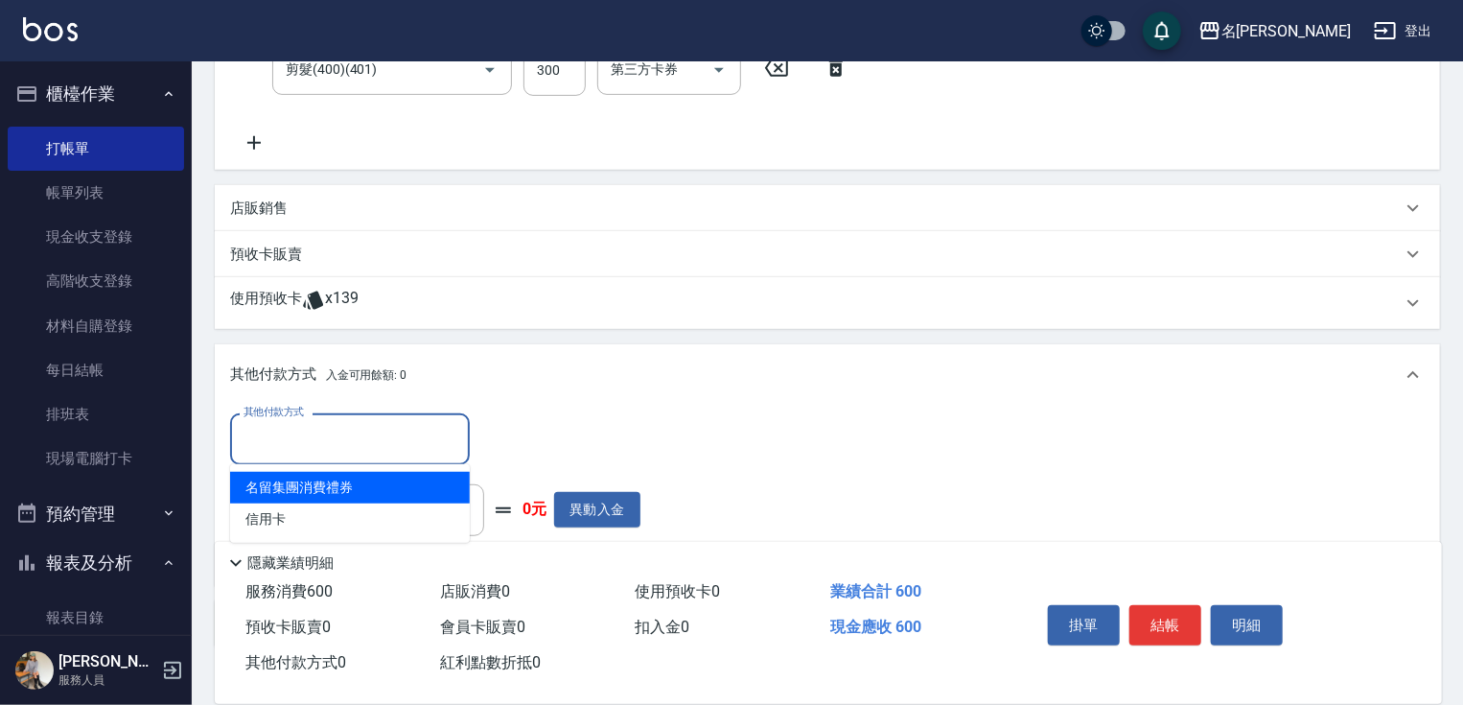
click at [363, 430] on input "其他付款方式" at bounding box center [350, 439] width 222 height 34
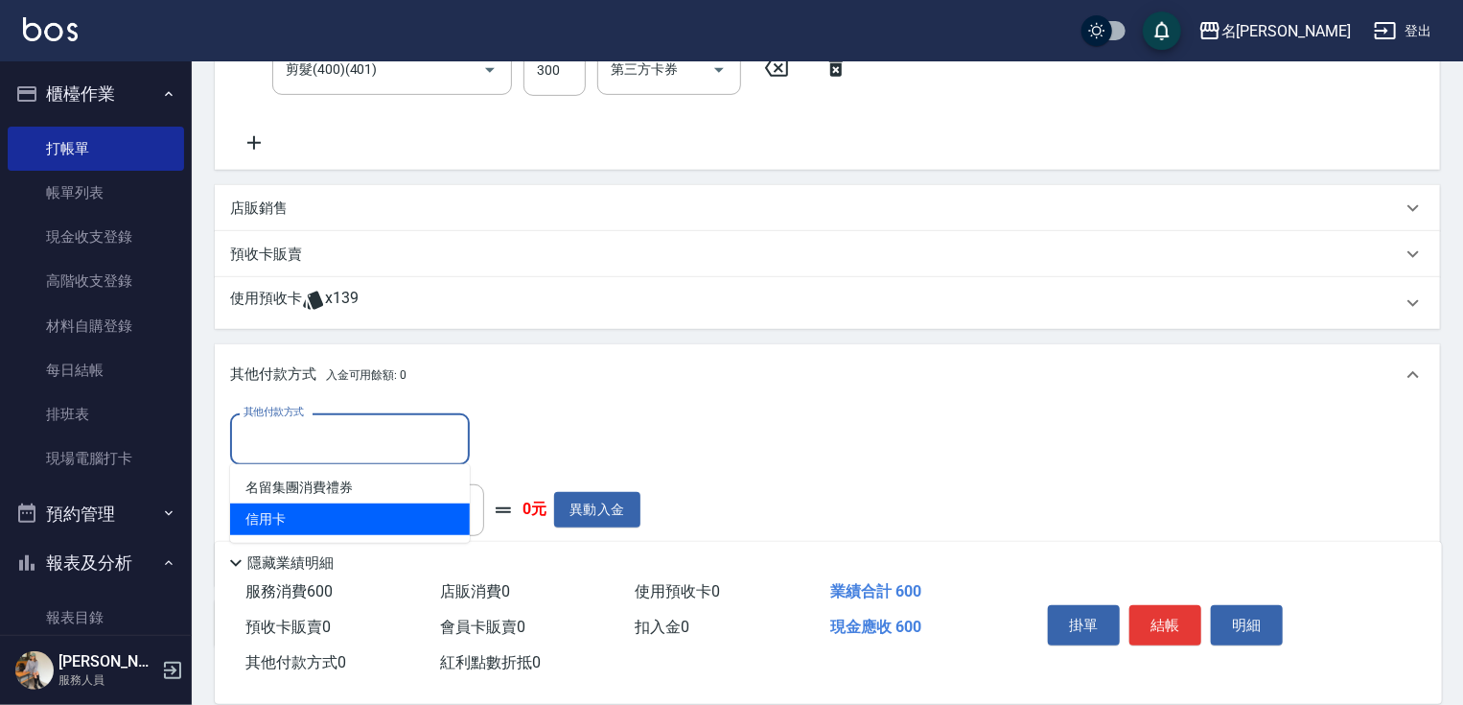
click at [316, 514] on span "信用卡" at bounding box center [350, 519] width 240 height 32
type input "信用卡"
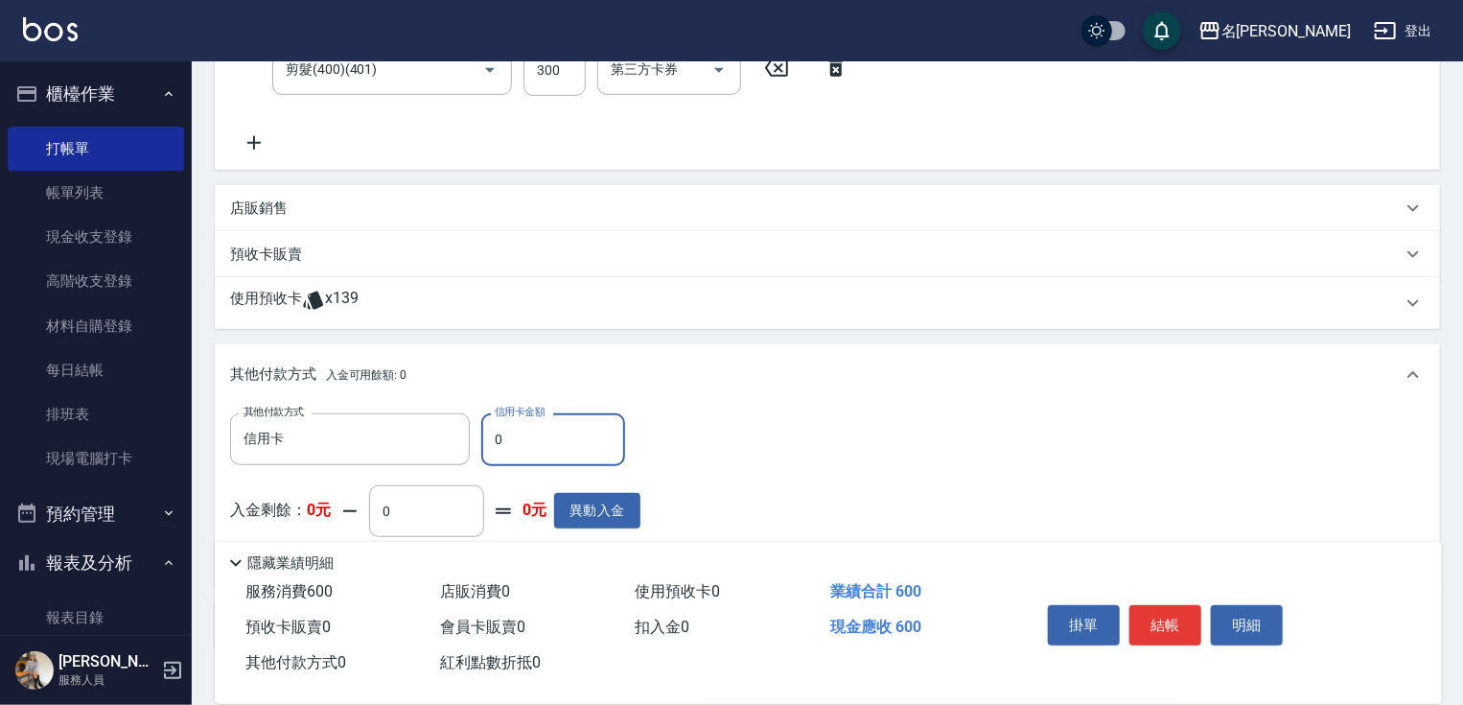
click at [491, 436] on input "0" at bounding box center [553, 439] width 144 height 52
type input "600"
click at [1163, 625] on button "結帳" at bounding box center [1166, 625] width 72 height 40
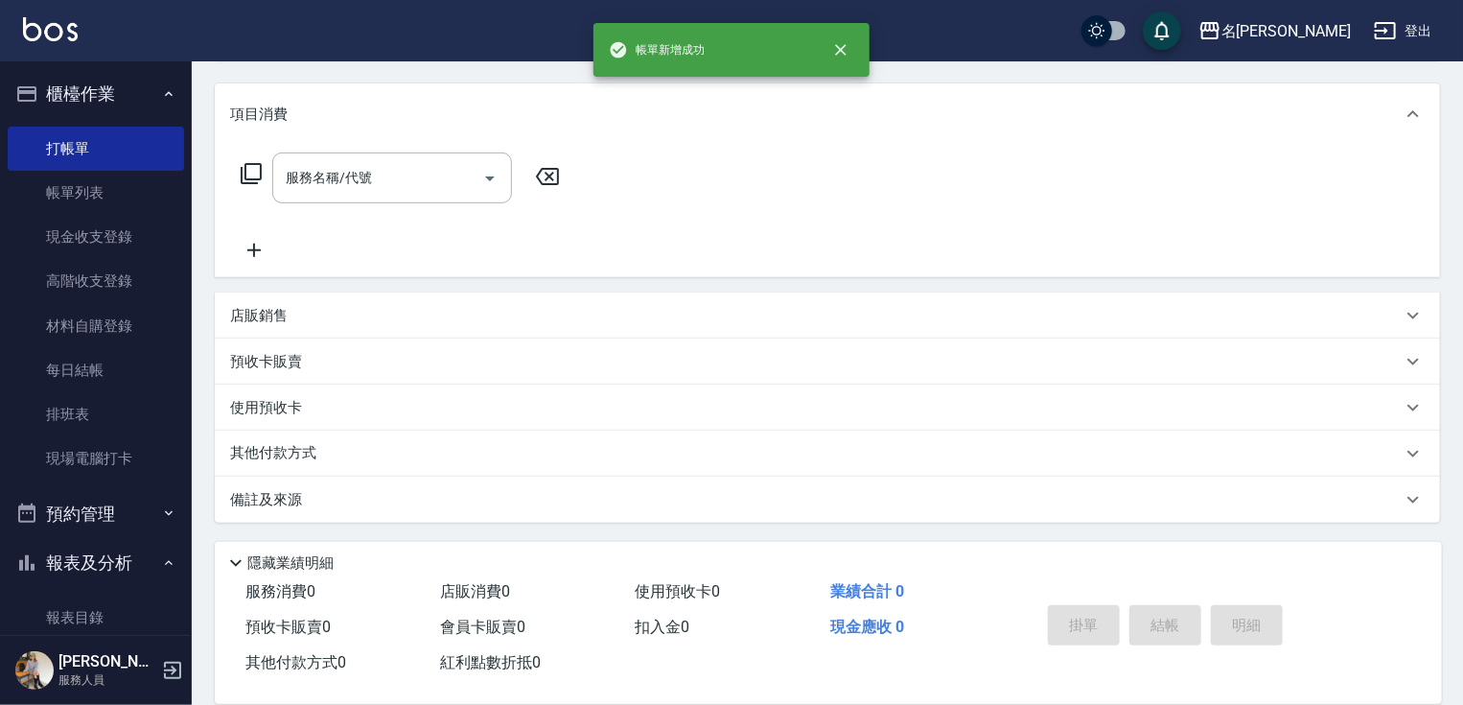
scroll to position [0, 0]
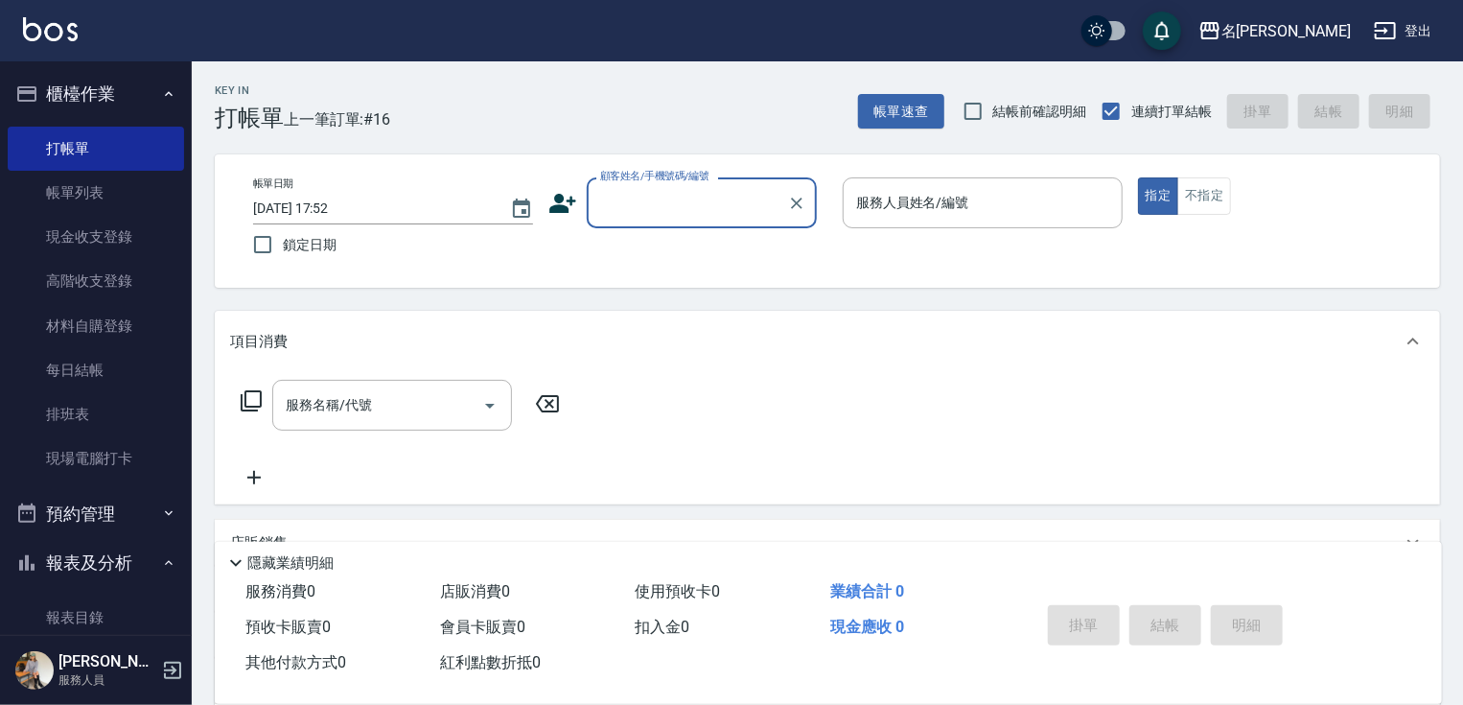
click at [633, 205] on input "顧客姓名/手機號碼/編號" at bounding box center [687, 203] width 184 height 34
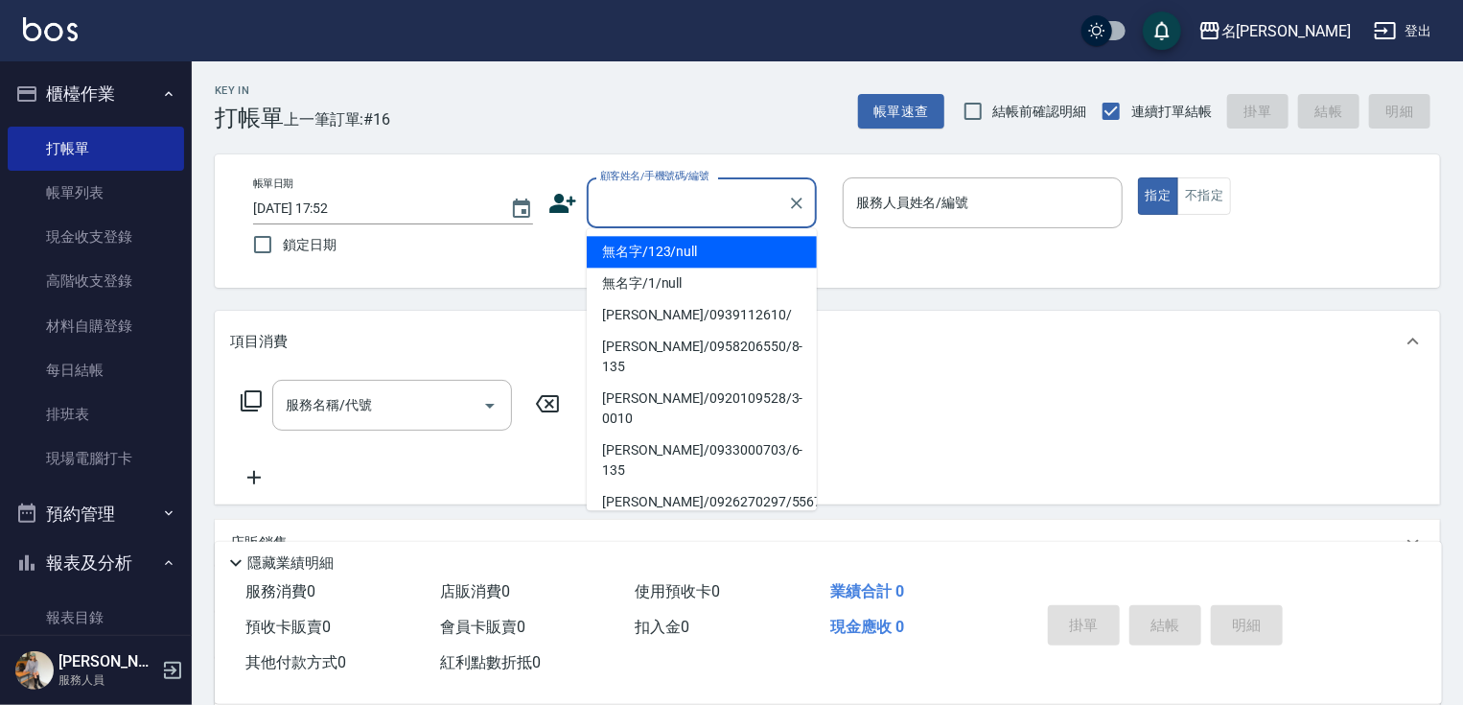
click at [637, 256] on li "無名字/123/null" at bounding box center [702, 252] width 230 height 32
type input "無名字/123/null"
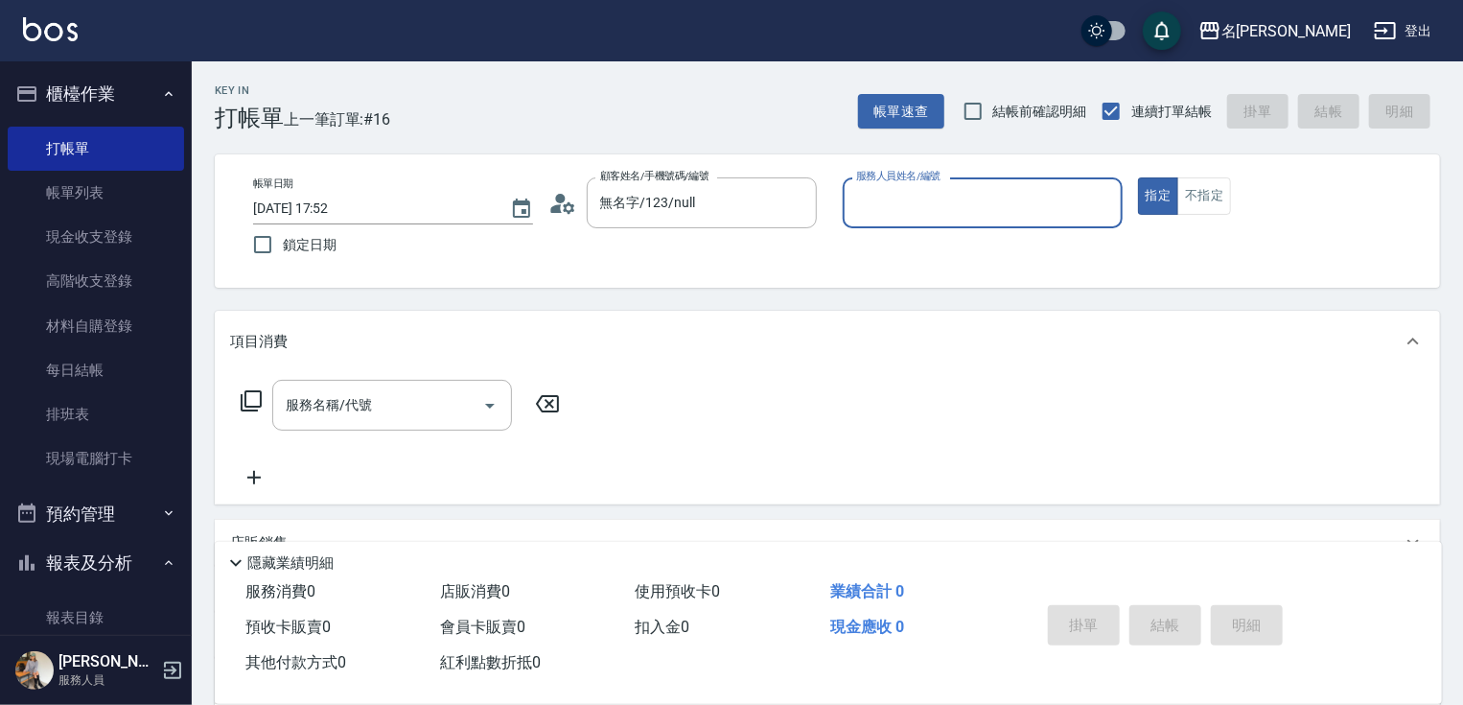
click at [936, 207] on input "服務人員姓名/編號" at bounding box center [982, 203] width 263 height 34
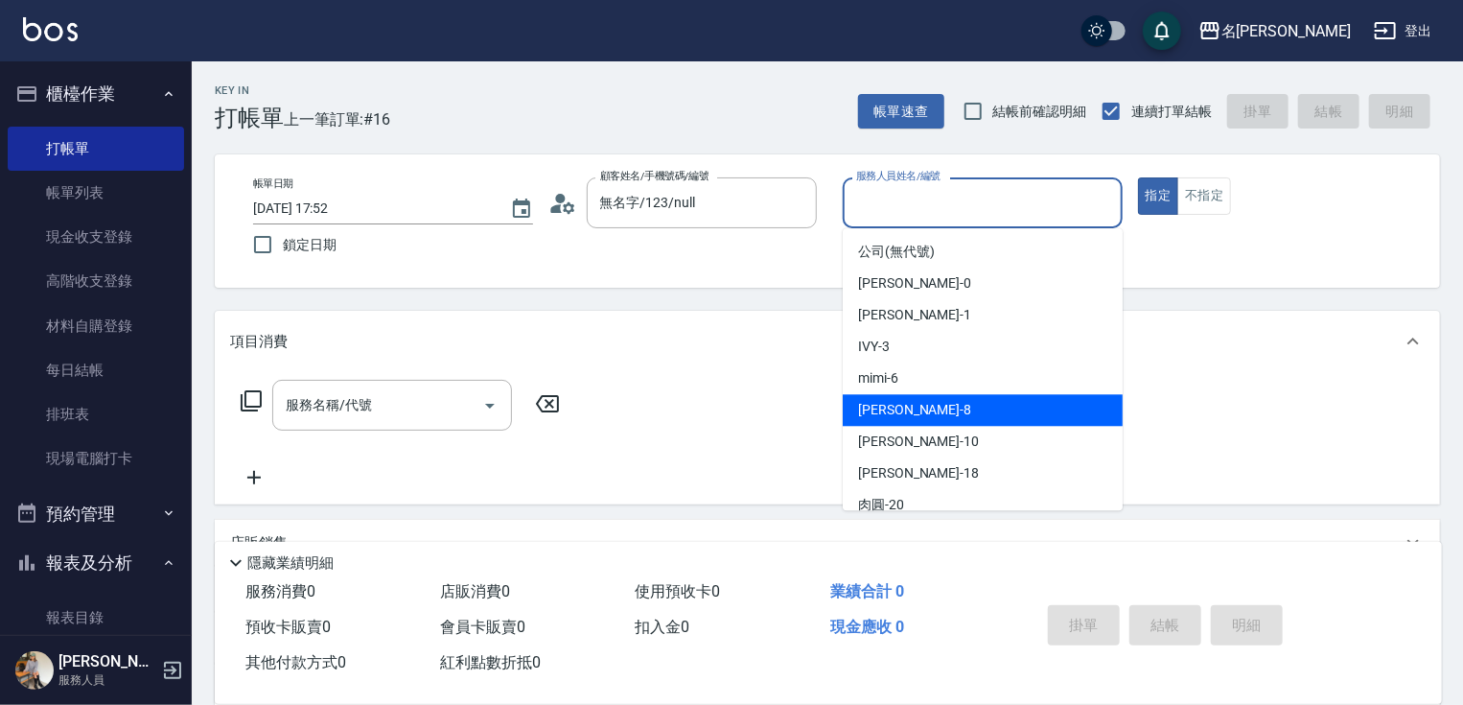
click at [944, 400] on div "曉容 -8" at bounding box center [983, 410] width 280 height 32
type input "曉容-8"
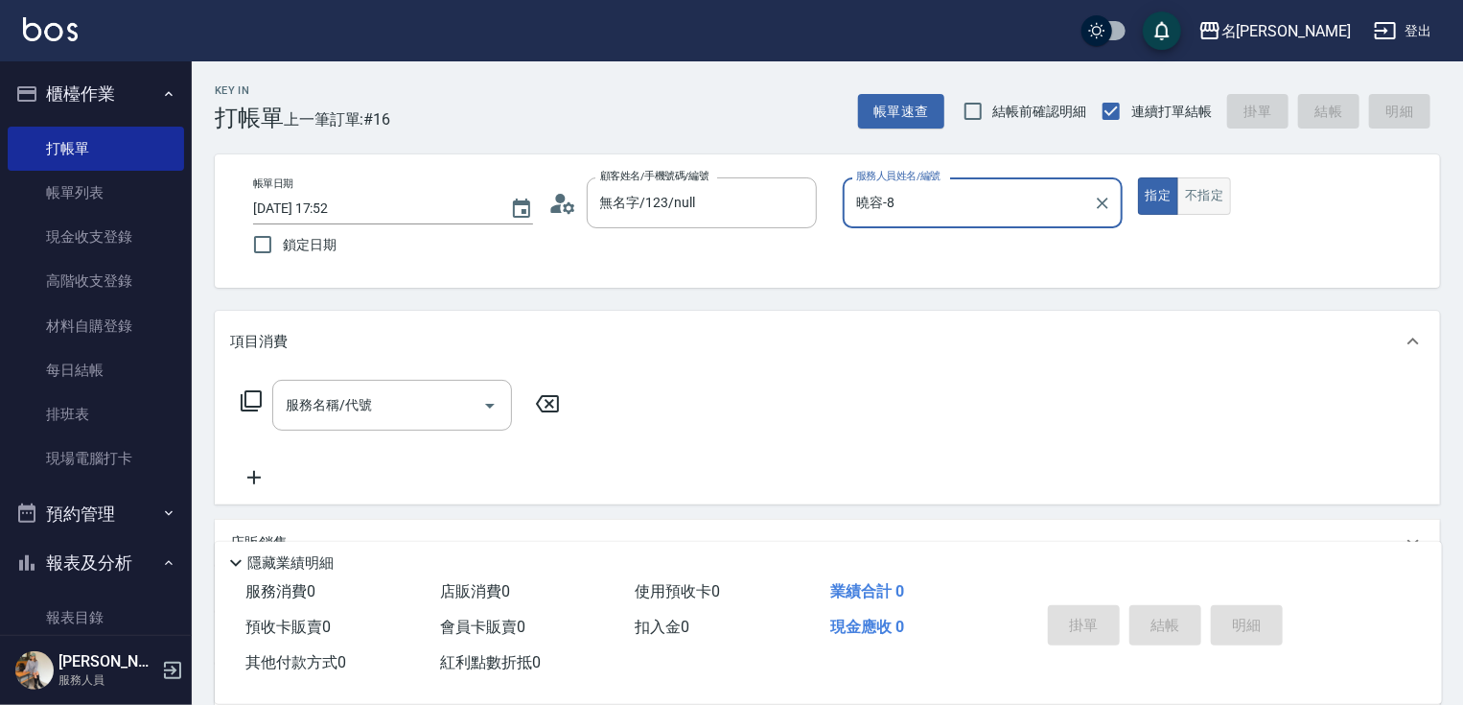
click at [1194, 203] on button "不指定" at bounding box center [1205, 195] width 54 height 37
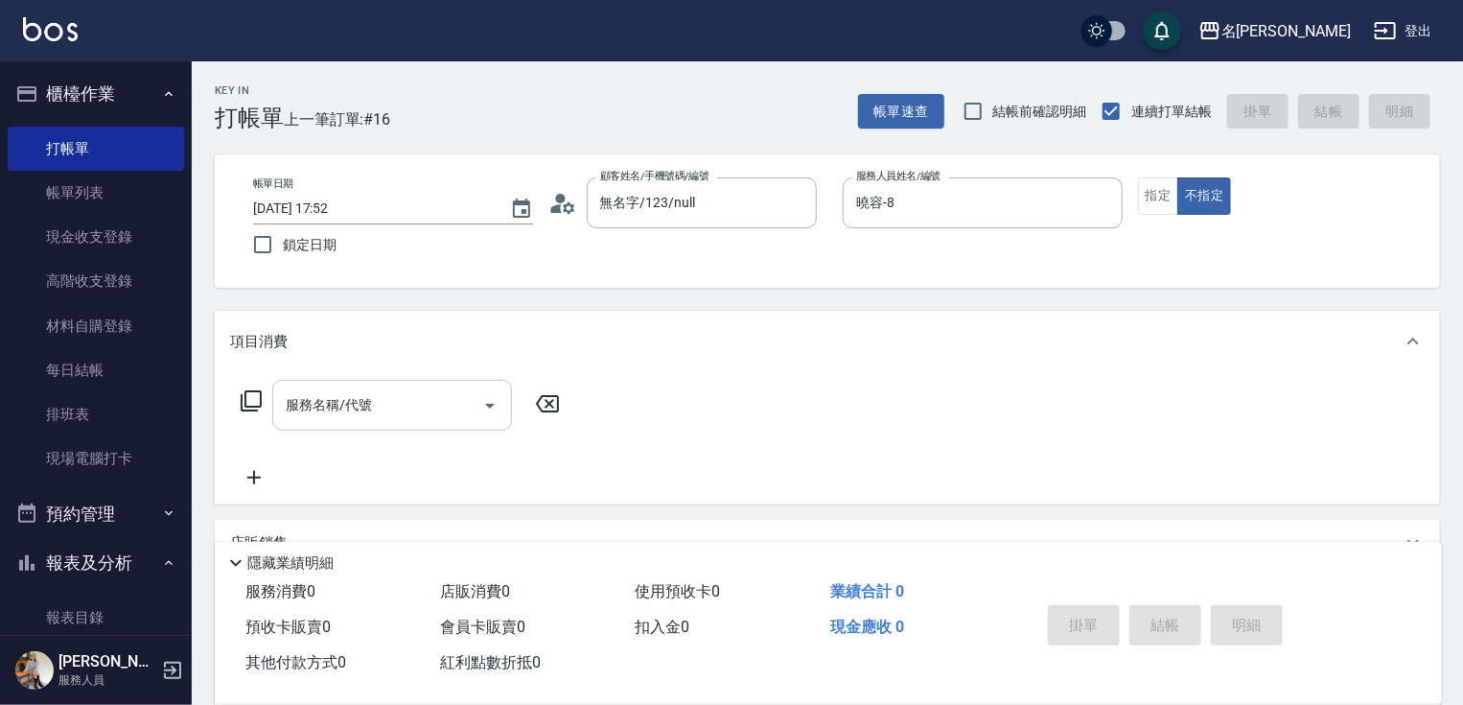
click at [455, 399] on input "服務名稱/代號" at bounding box center [378, 405] width 194 height 34
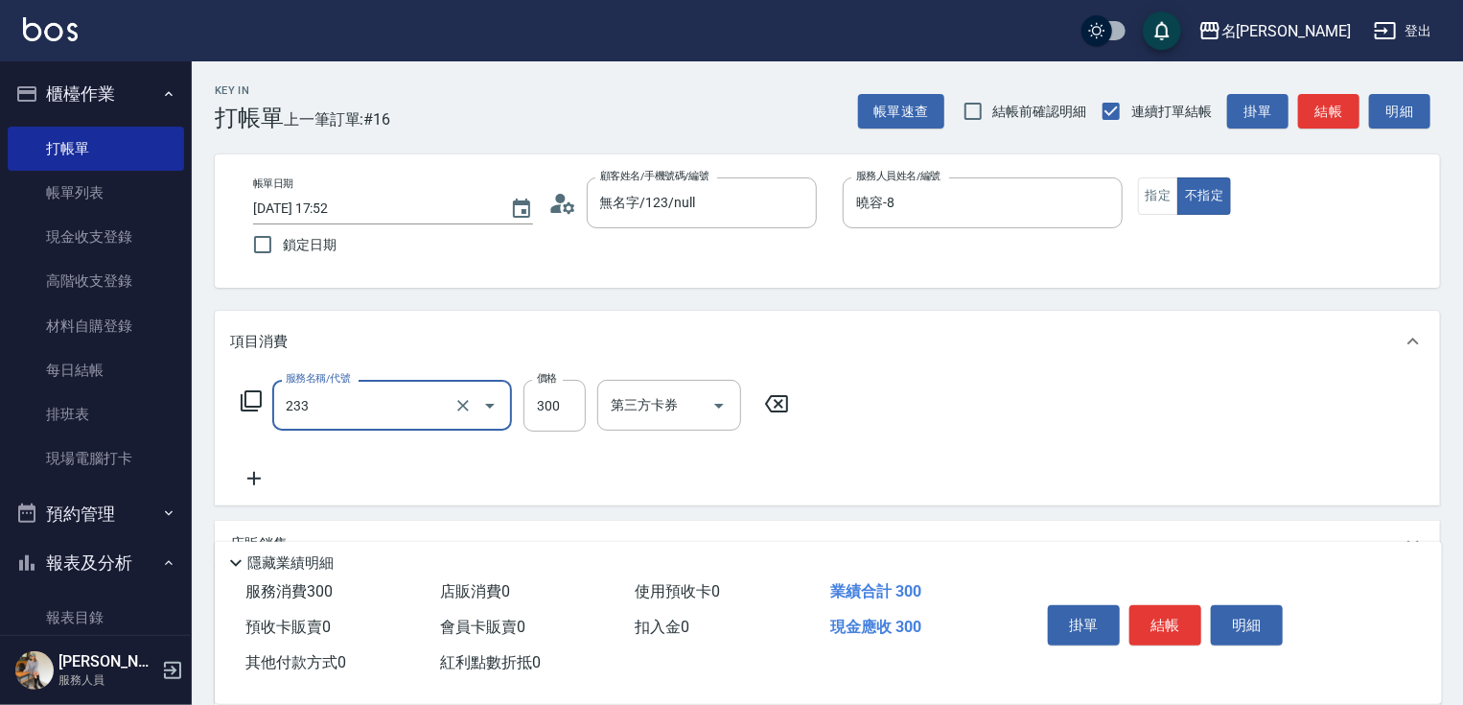
type input "洗髮300(233)"
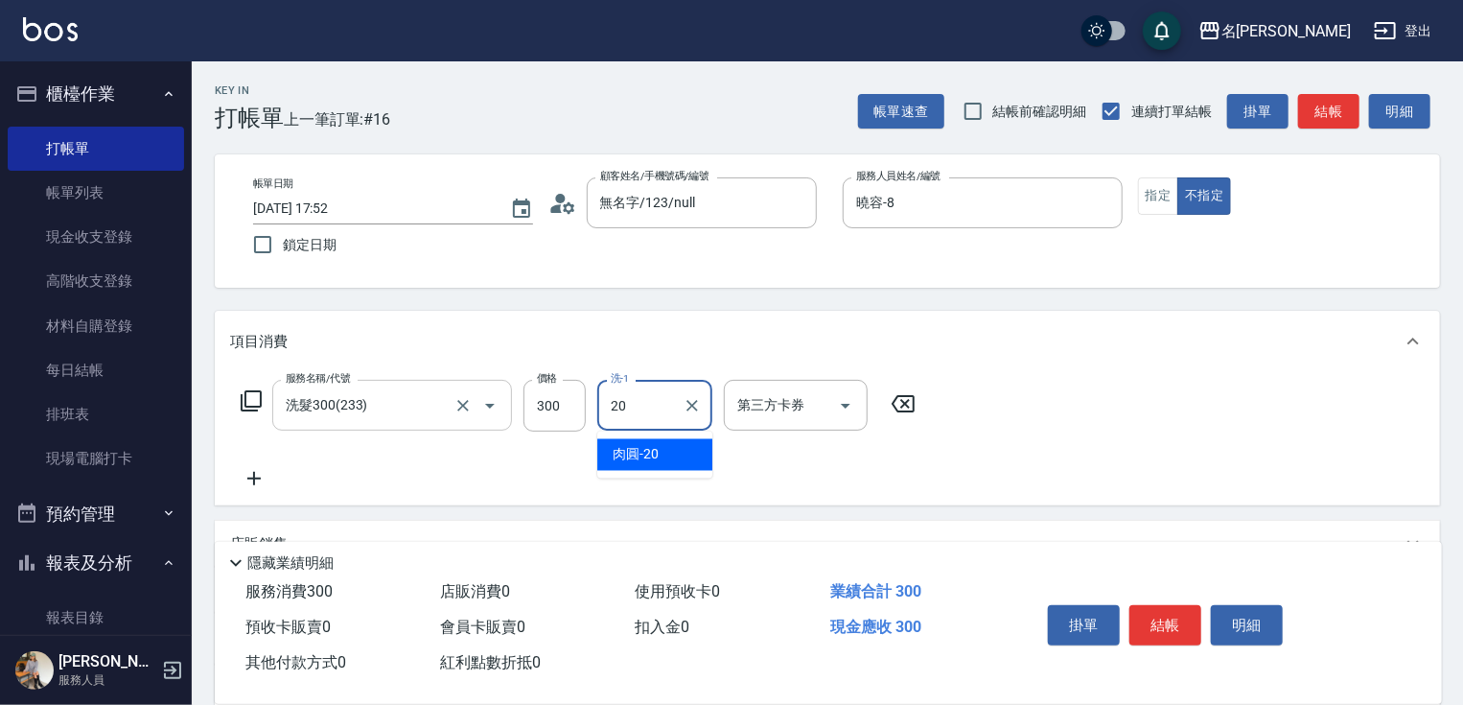
type input "肉圓-20"
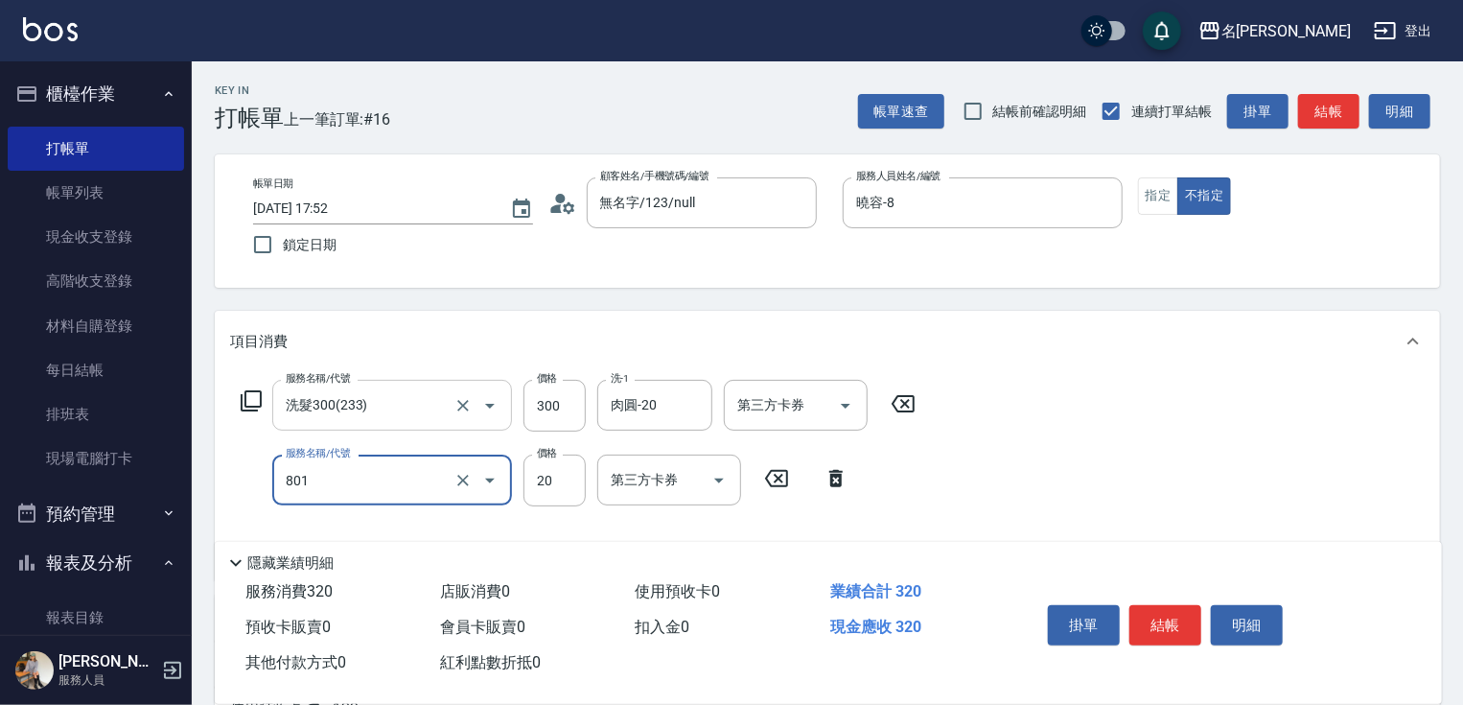
type input "潤絲20(801)"
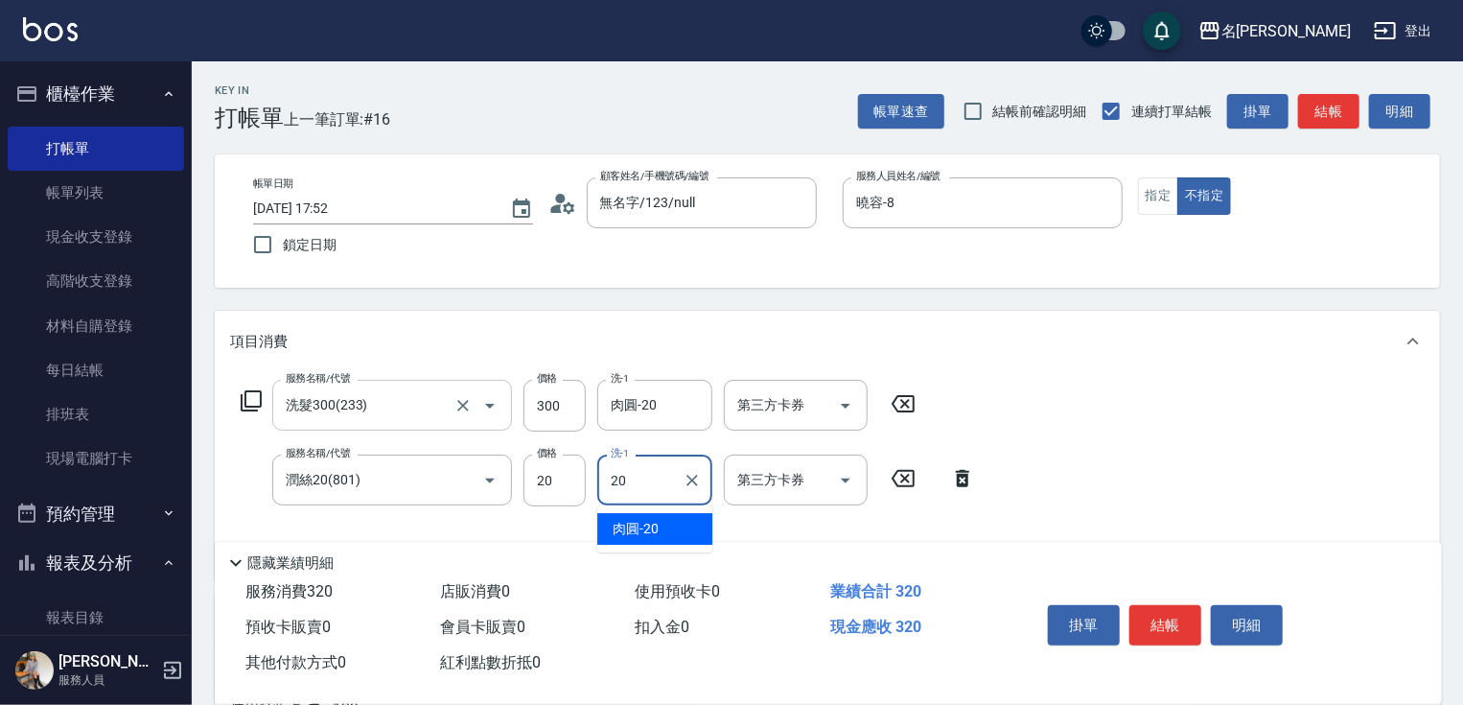
type input "肉圓-20"
click at [1173, 614] on button "結帳" at bounding box center [1166, 625] width 72 height 40
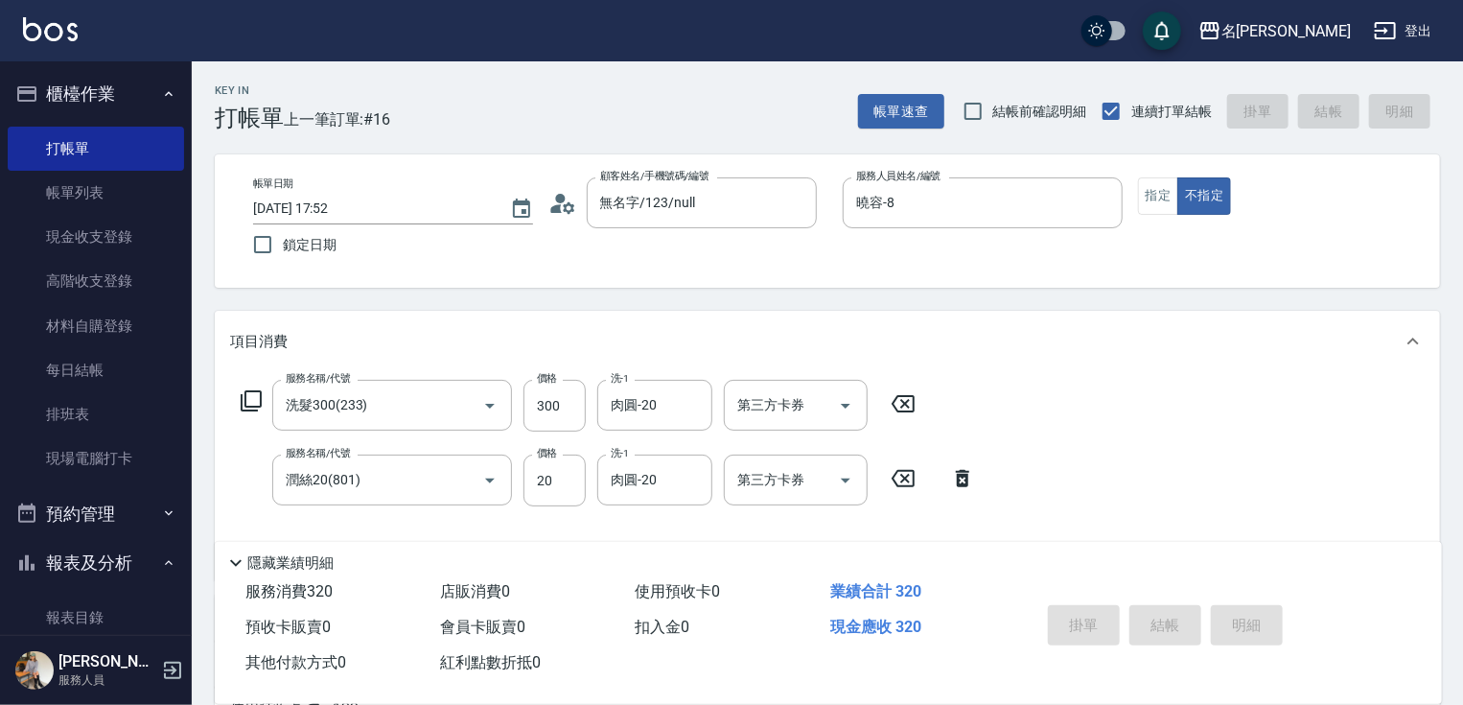
type input "[DATE] 17:53"
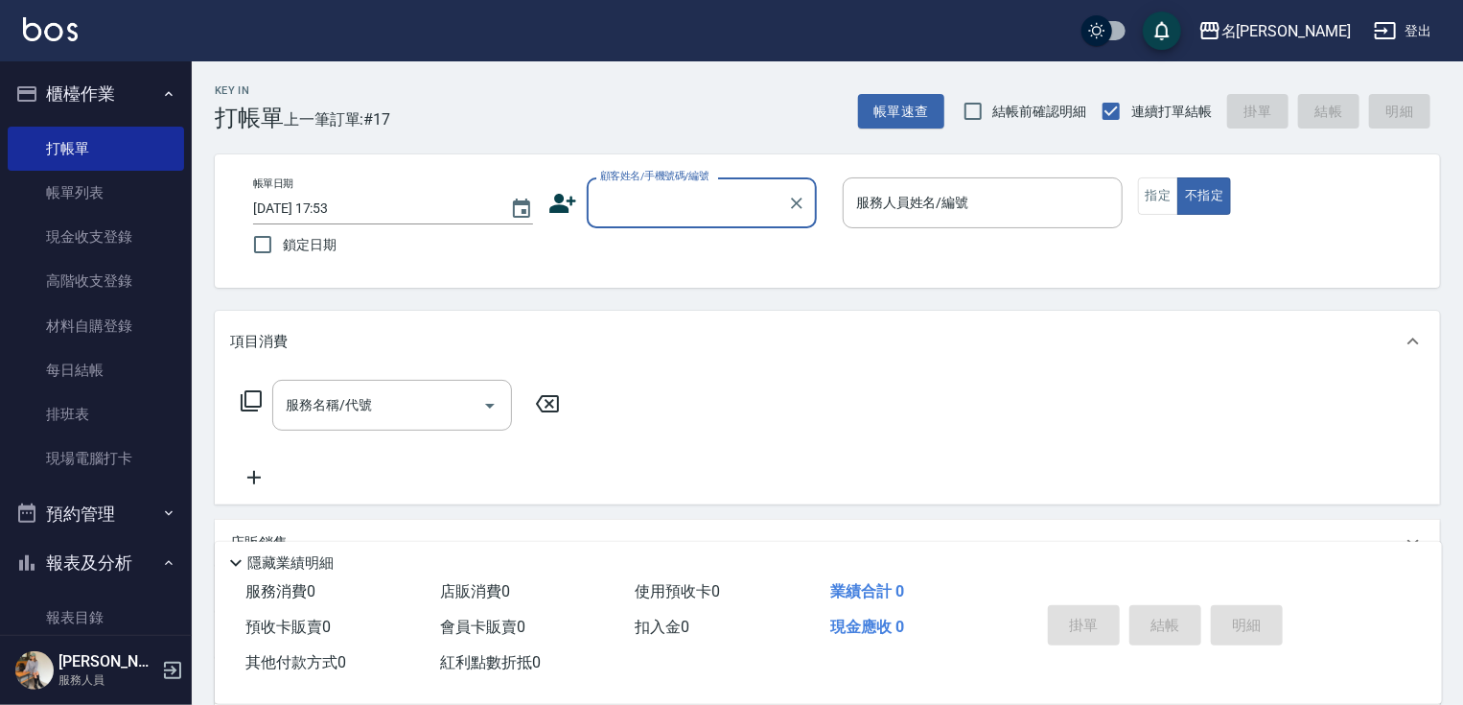
click at [640, 209] on input "顧客姓名/手機號碼/編號" at bounding box center [687, 203] width 184 height 34
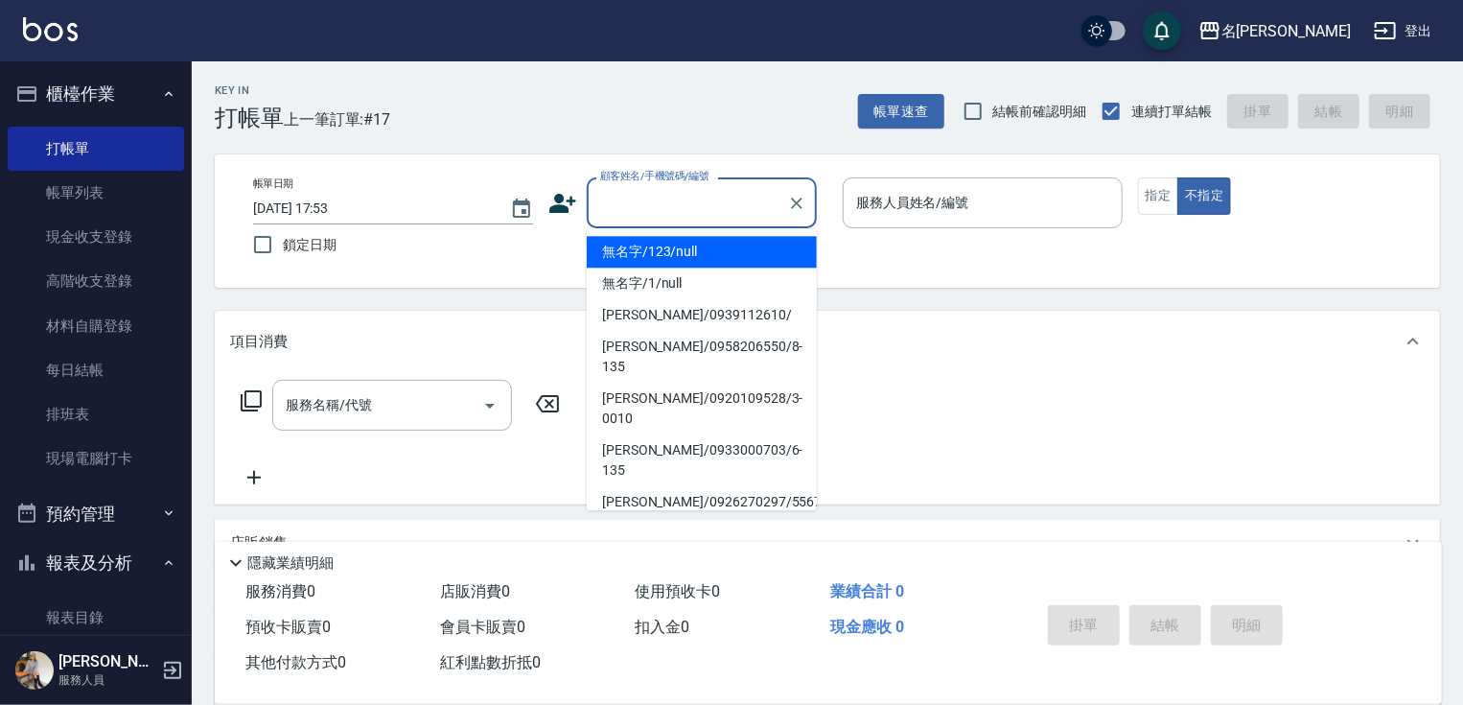
click at [679, 253] on li "無名字/123/null" at bounding box center [702, 252] width 230 height 32
type input "無名字/123/null"
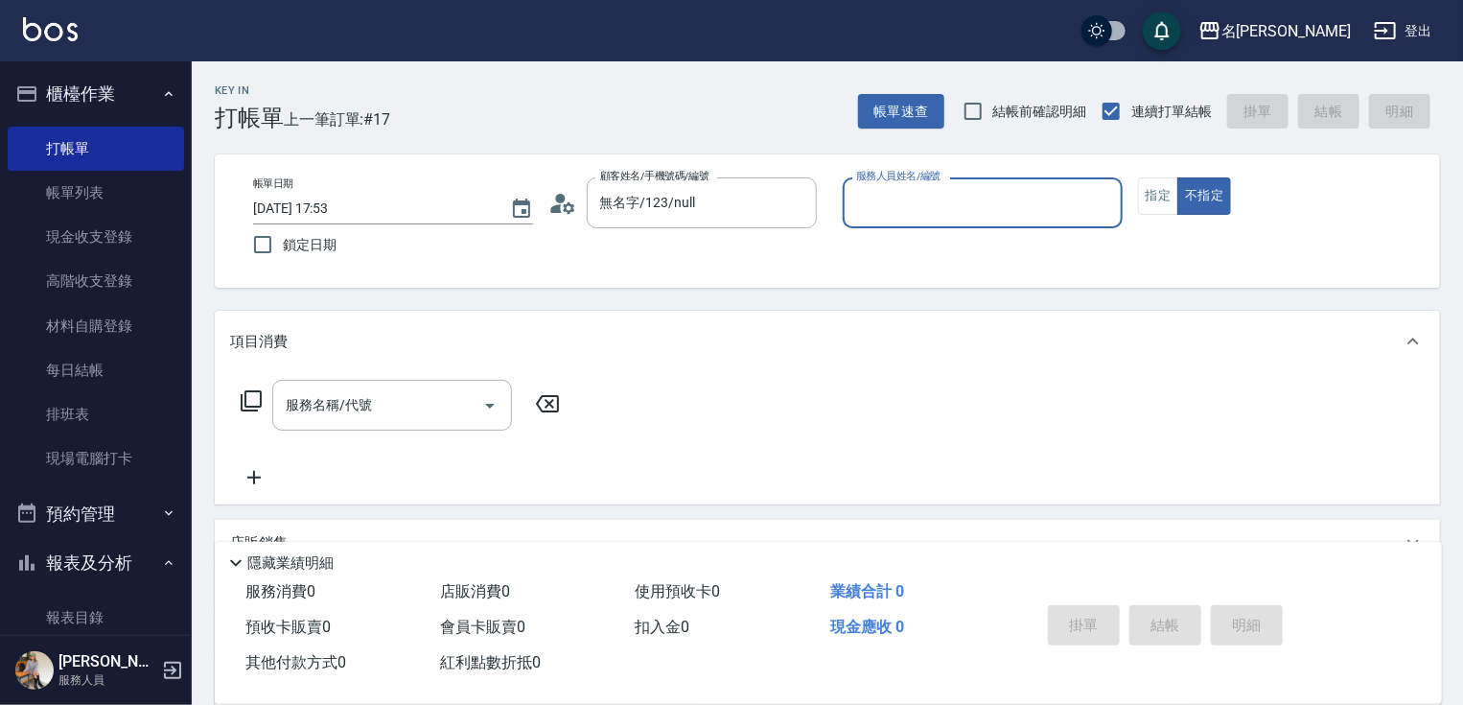
click at [877, 211] on input "服務人員姓名/編號" at bounding box center [982, 203] width 263 height 34
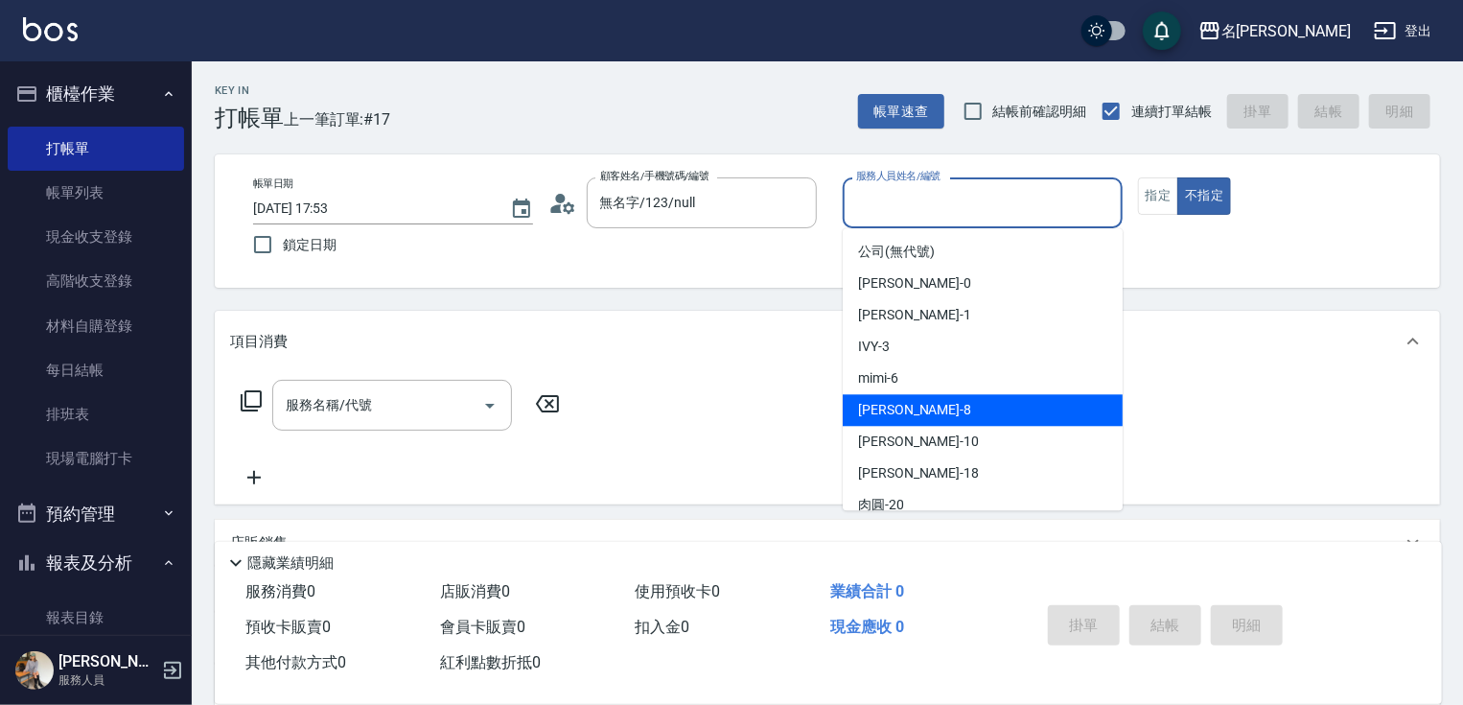
click at [921, 410] on div "曉容 -8" at bounding box center [983, 410] width 280 height 32
type input "曉容-8"
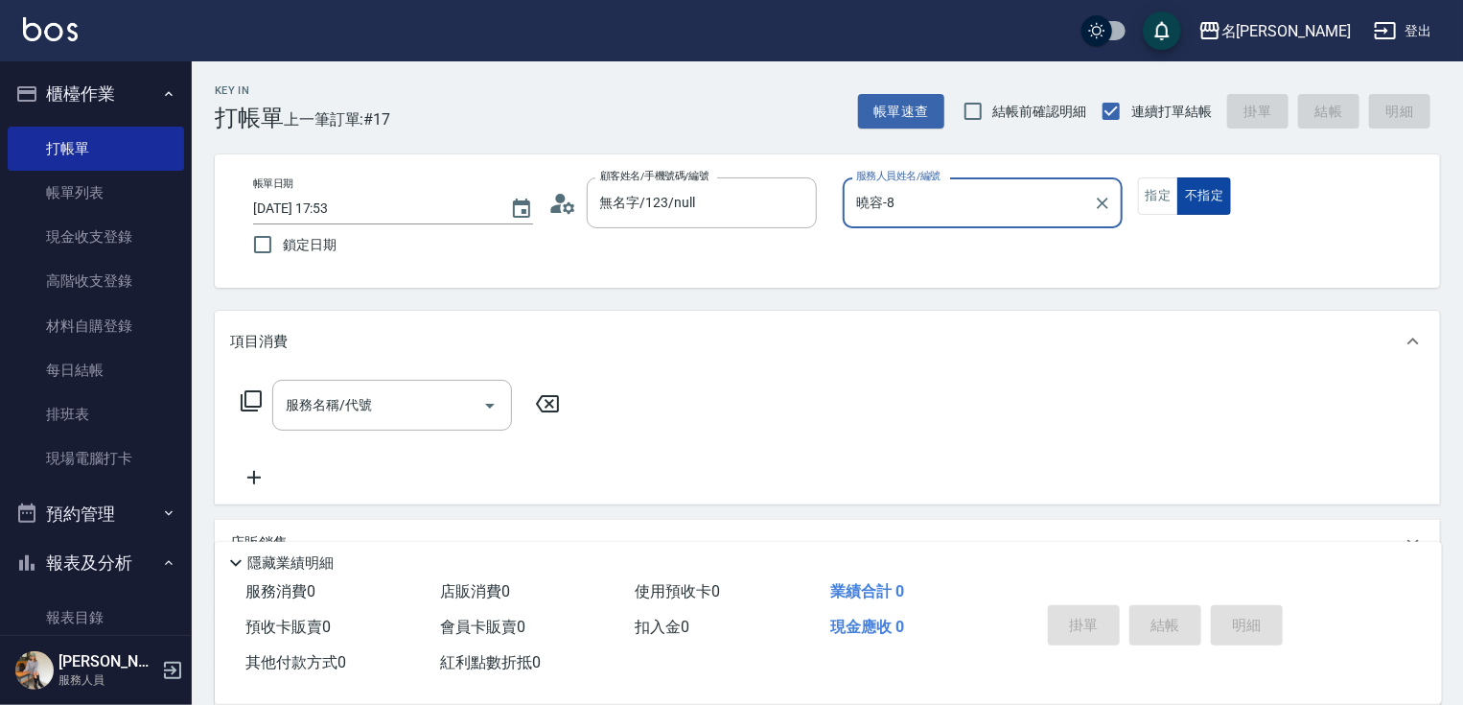
click at [1217, 198] on button "不指定" at bounding box center [1205, 195] width 54 height 37
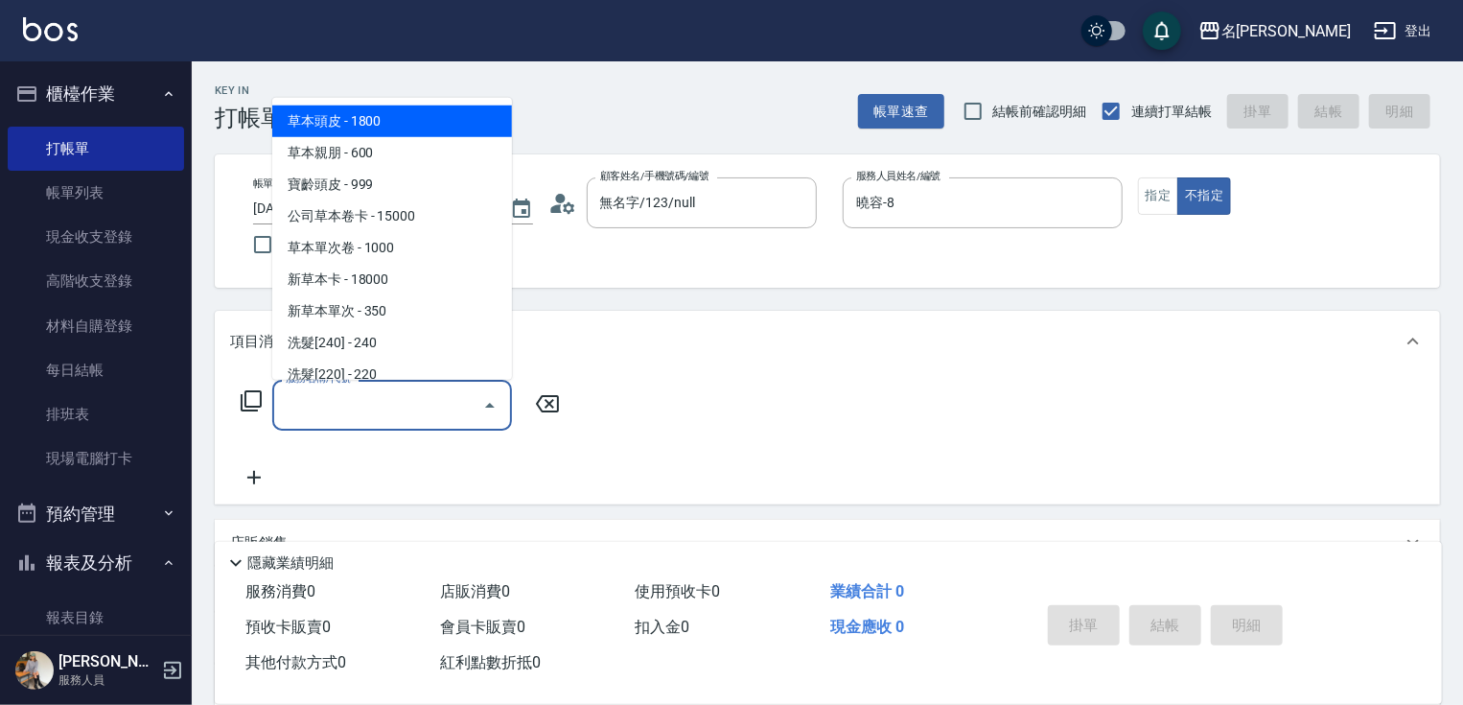
click at [429, 408] on input "服務名稱/代號" at bounding box center [378, 405] width 194 height 34
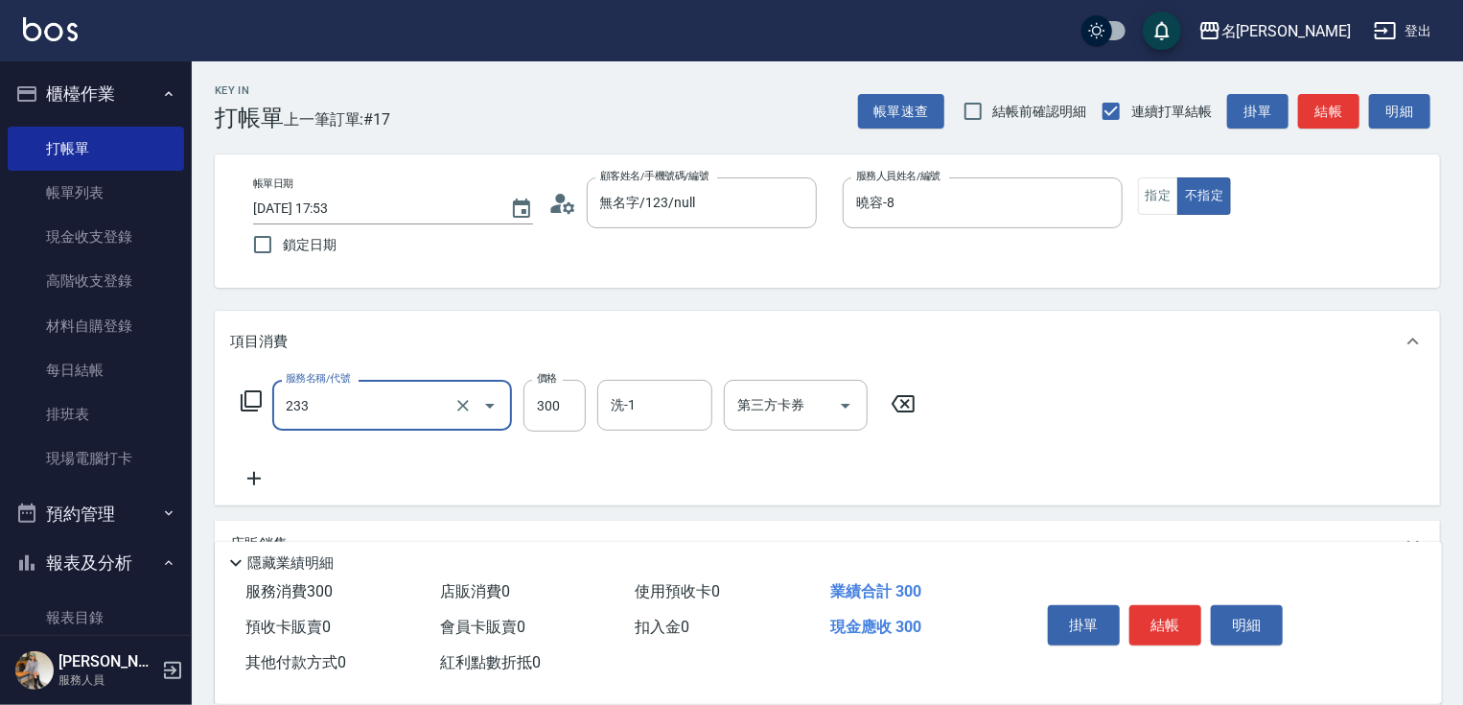
type input "洗髮300(233)"
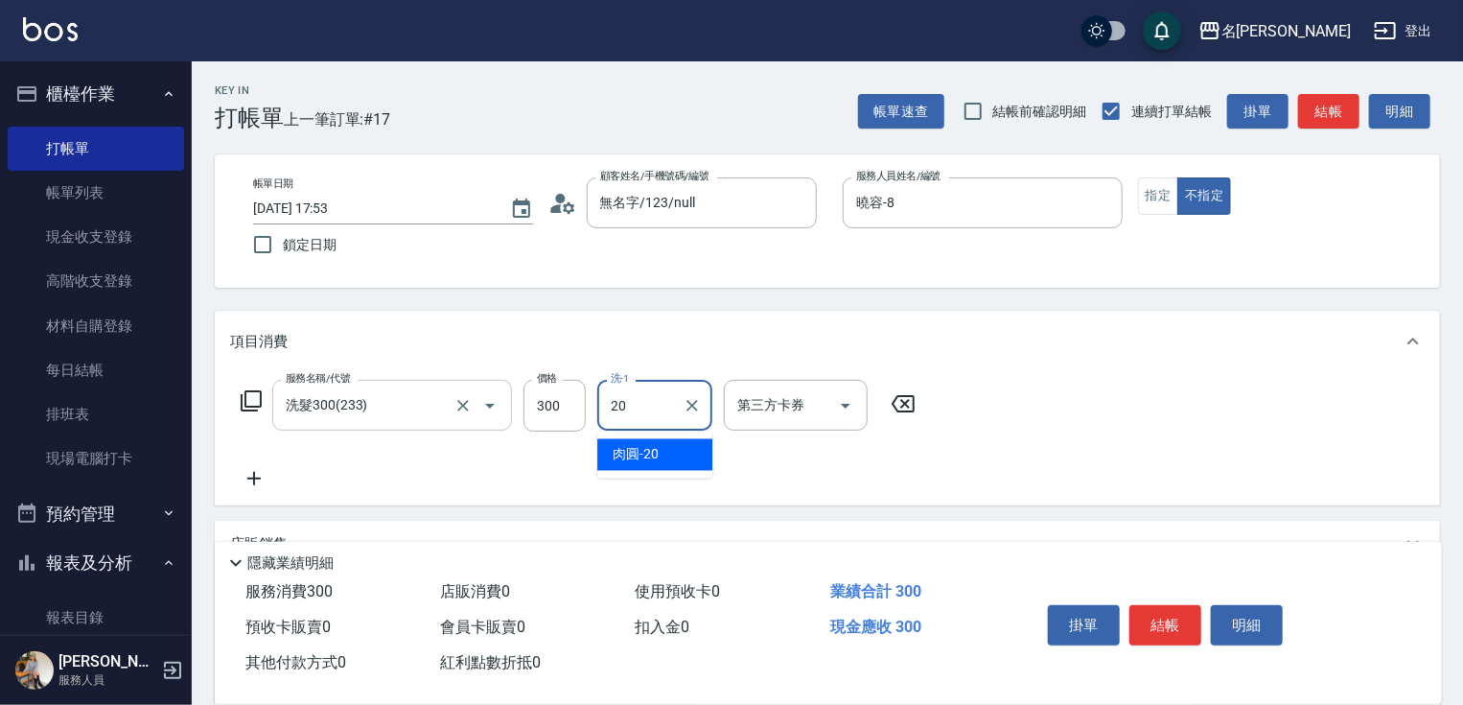
type input "肉圓-20"
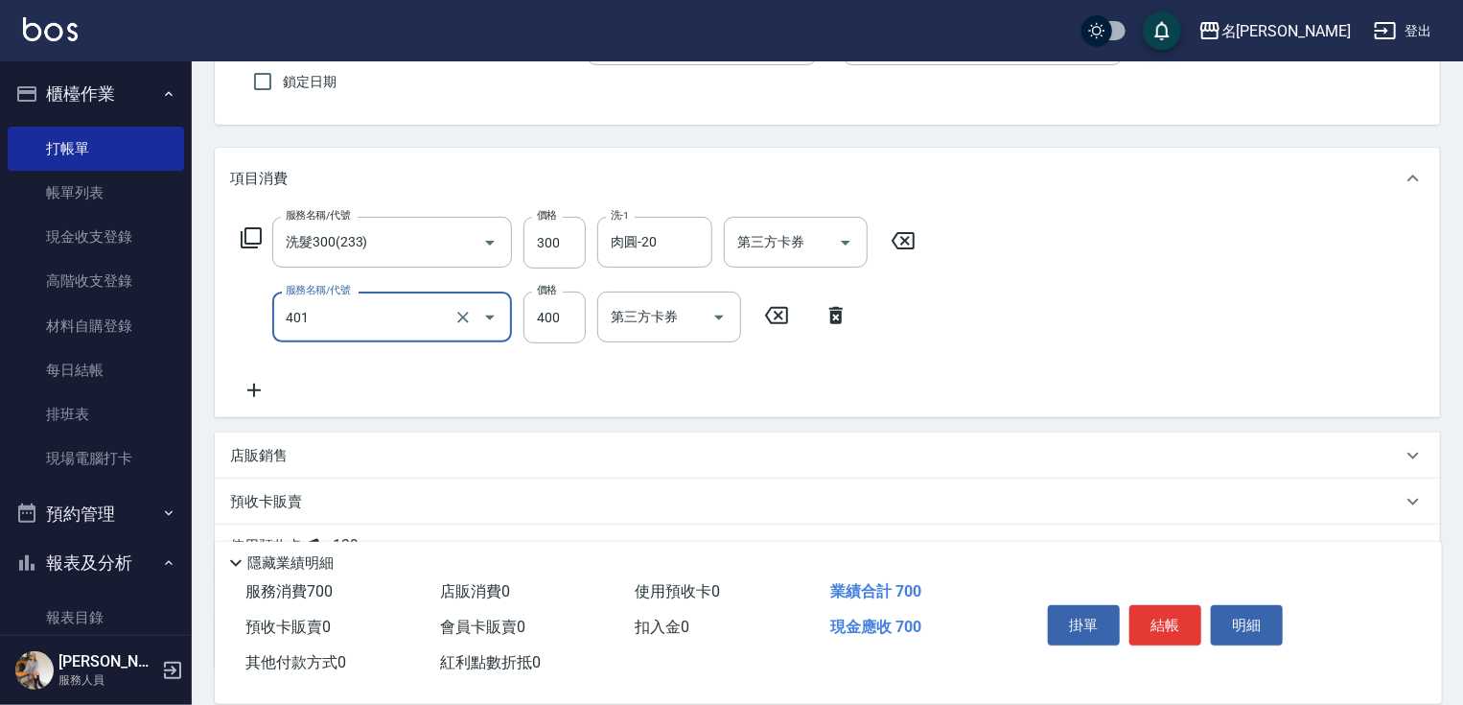
scroll to position [186, 0]
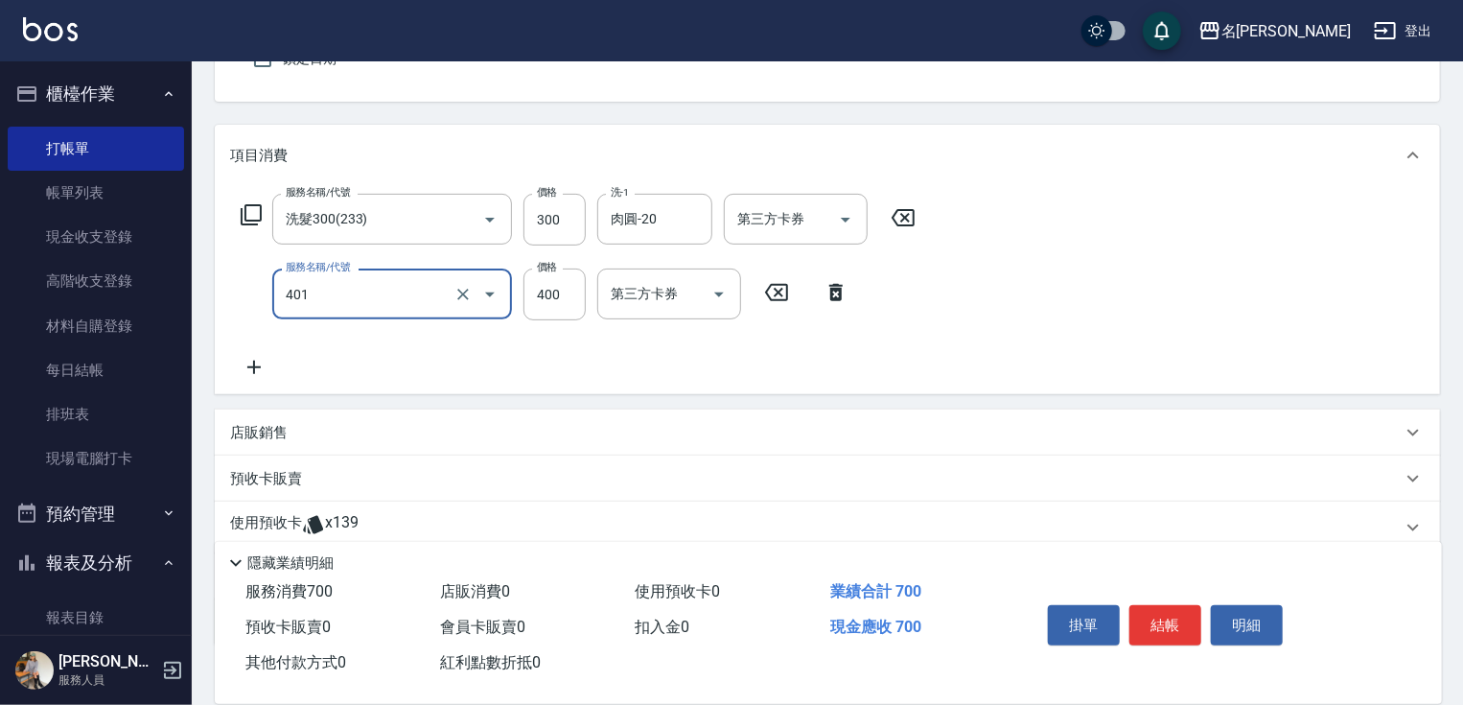
type input "剪髮(400)(401)"
click at [250, 364] on icon at bounding box center [254, 367] width 48 height 23
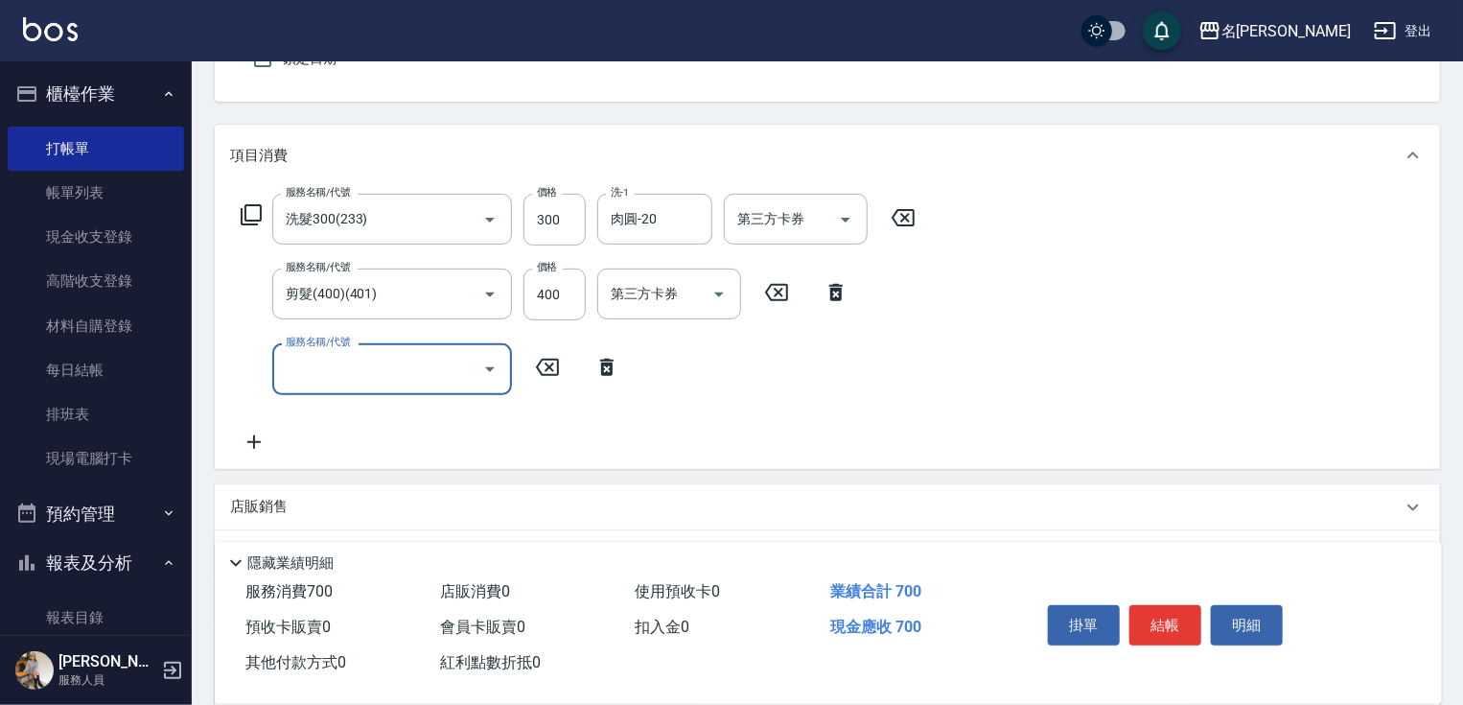
click at [330, 381] on input "服務名稱/代號" at bounding box center [378, 369] width 194 height 34
type input "潤絲20(801)"
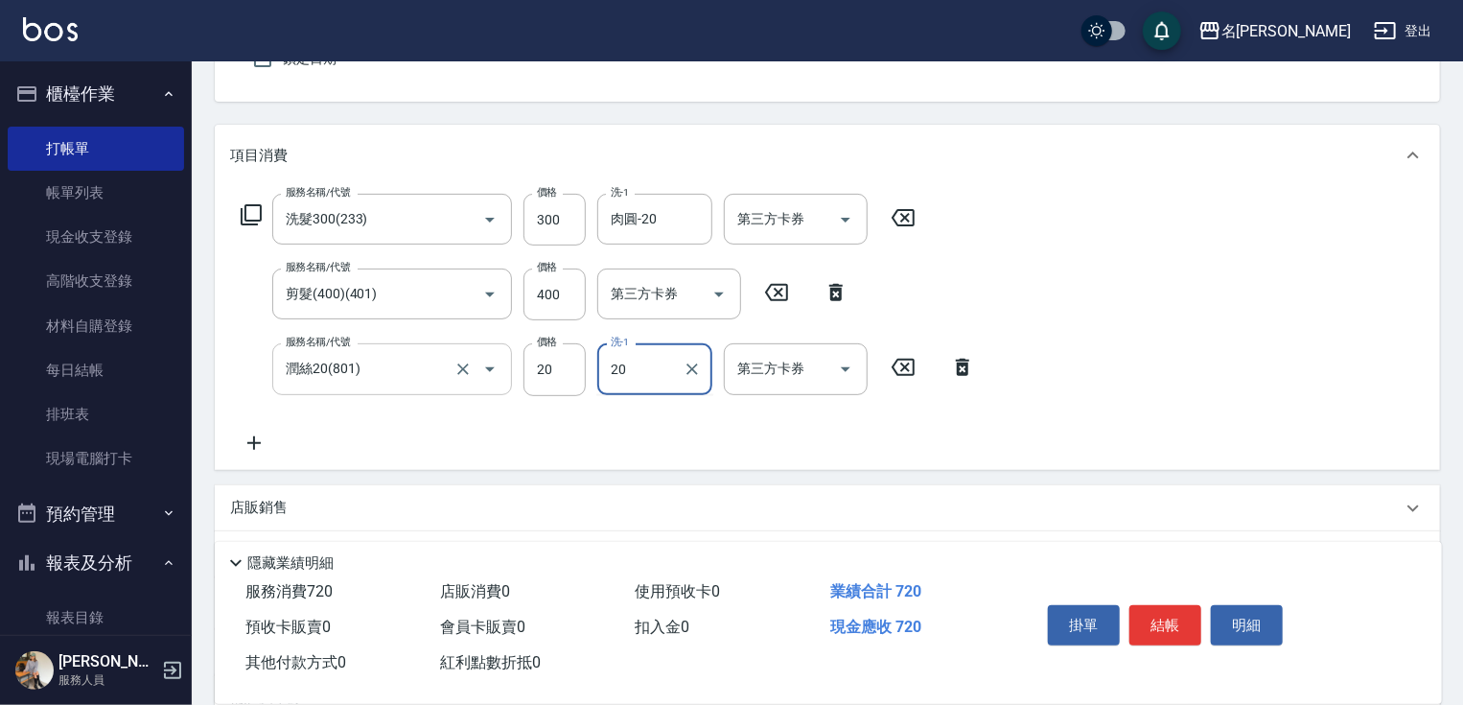
type input "肉圓-20"
click at [1166, 618] on button "結帳" at bounding box center [1166, 625] width 72 height 40
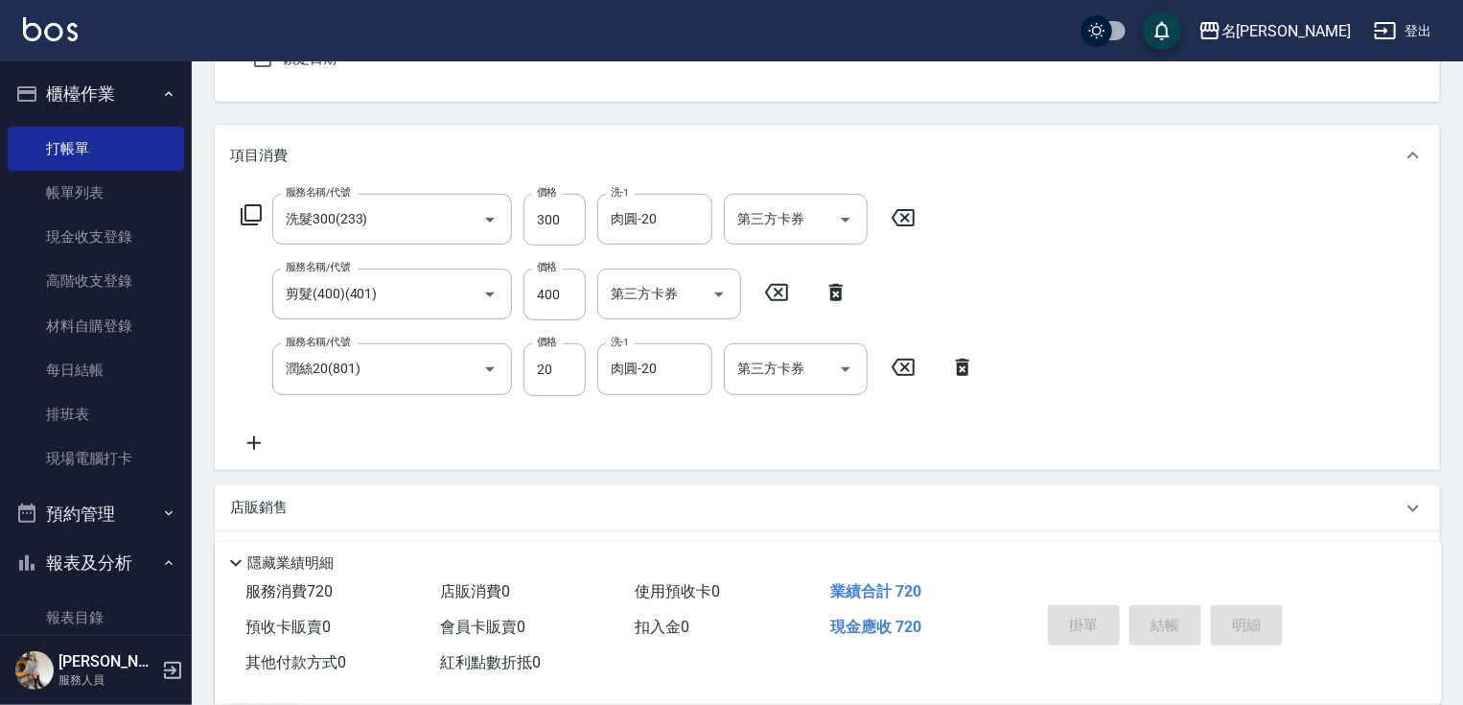
type input "[DATE] 18:32"
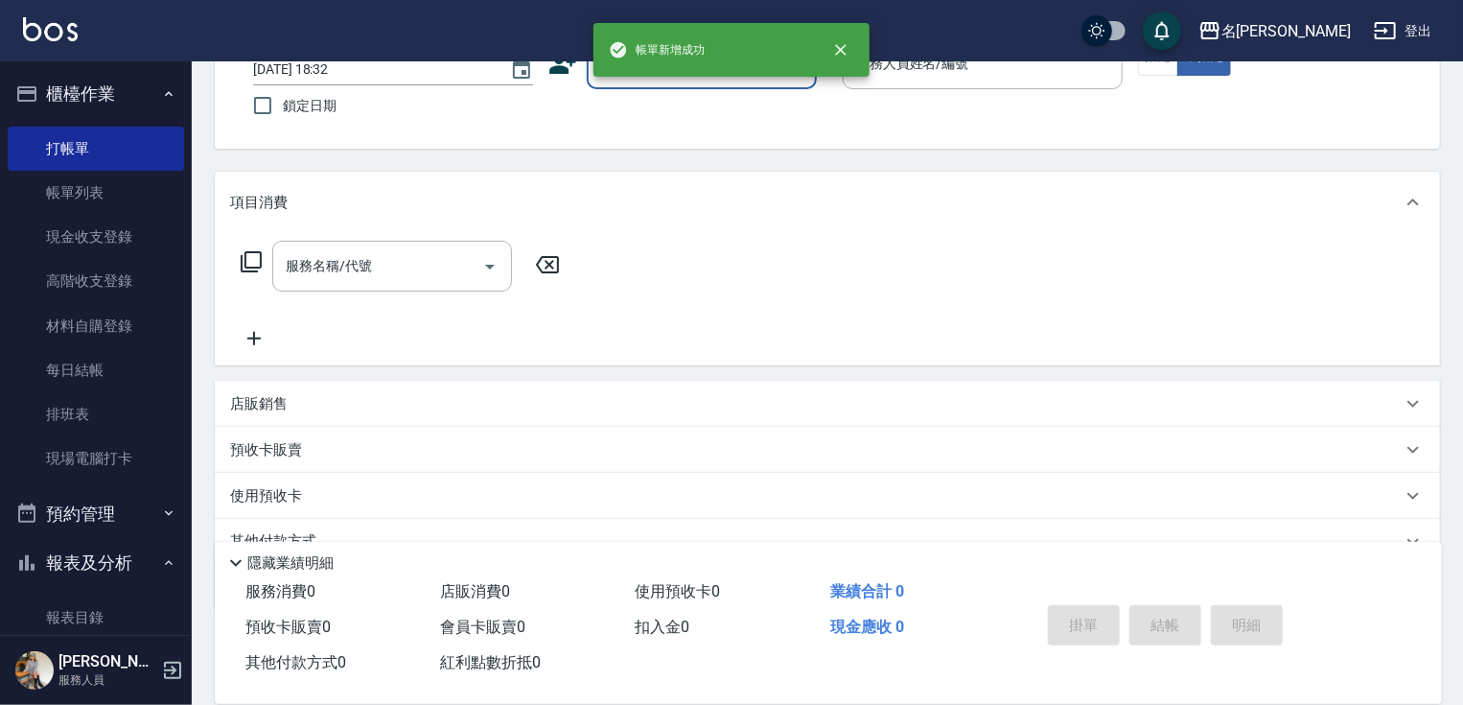
scroll to position [0, 0]
